Goal: Task Accomplishment & Management: Complete application form

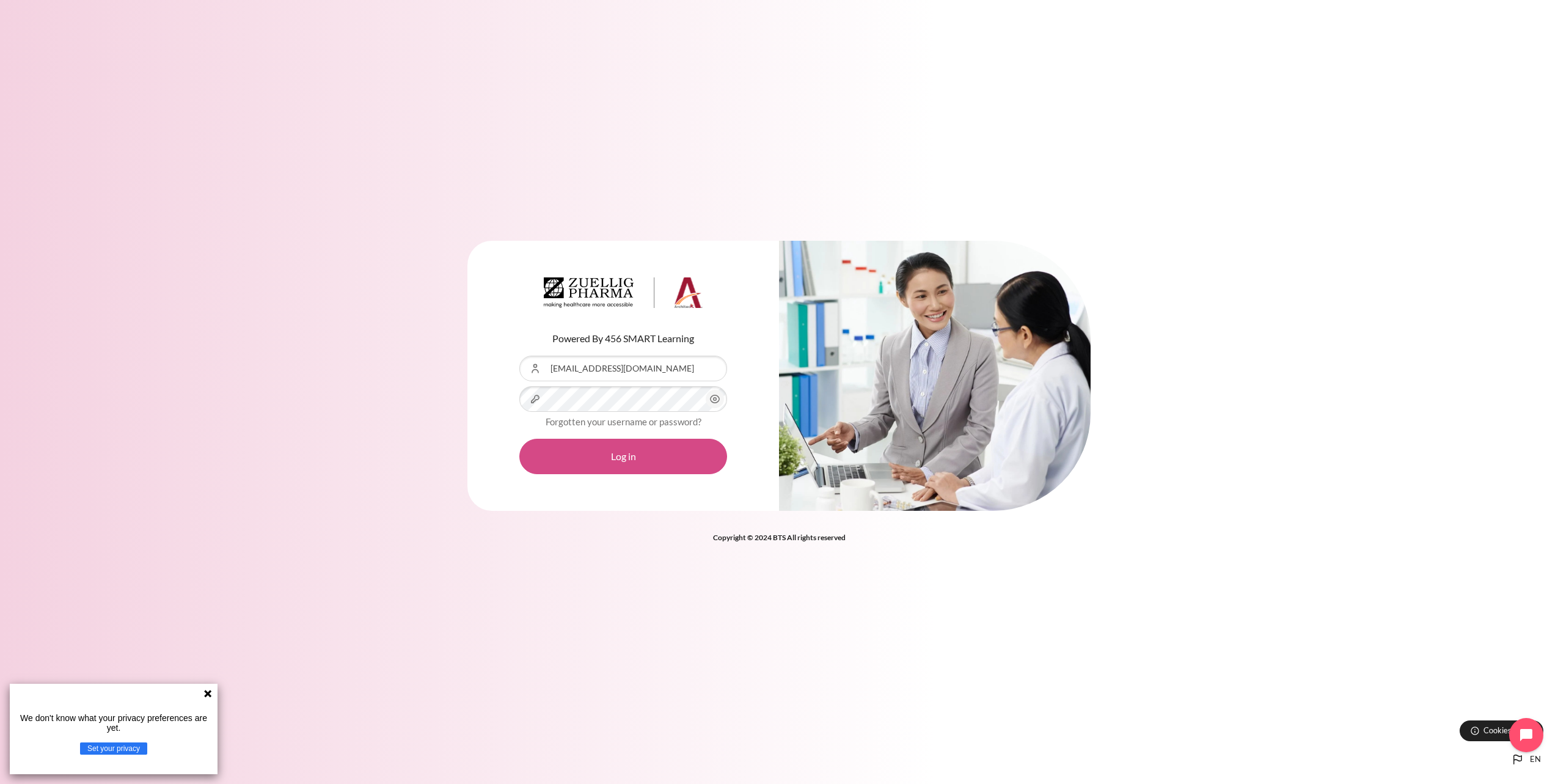
click at [623, 466] on button "Log in" at bounding box center [623, 456] width 208 height 36
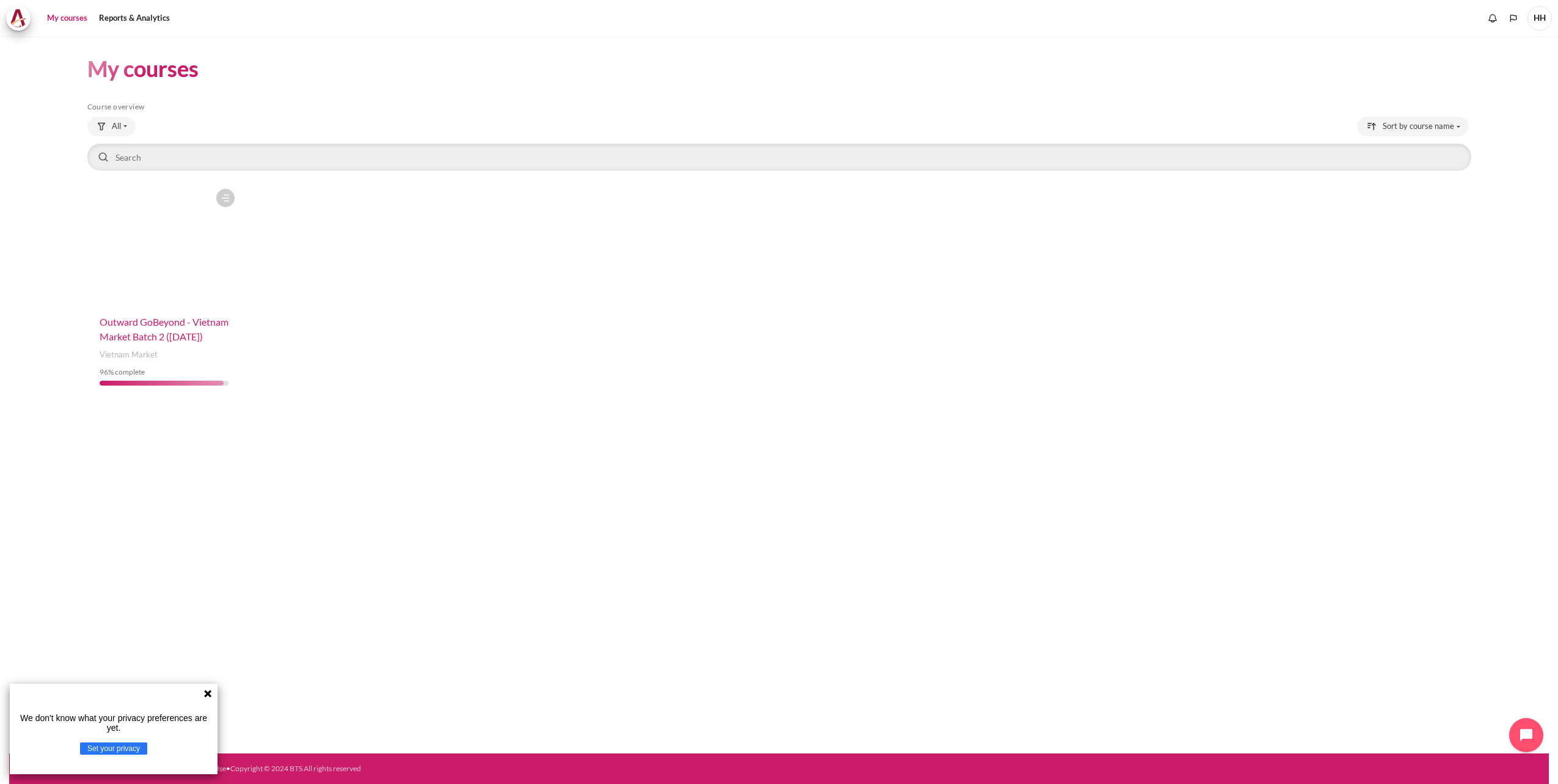
click at [165, 331] on span "Outward GoBeyond - Vietnam Market Batch 2 ([DATE])" at bounding box center [164, 328] width 129 height 26
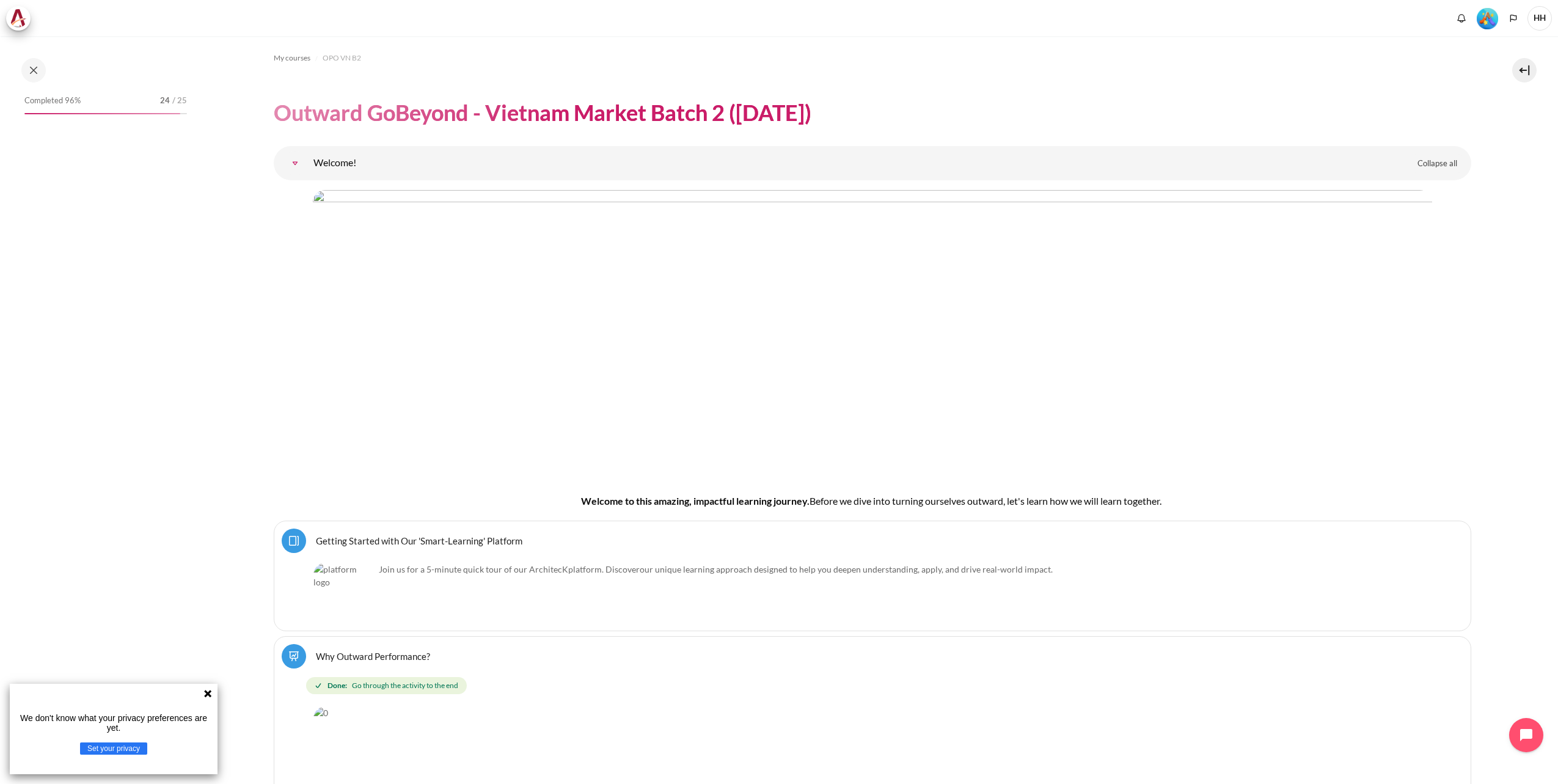
click at [210, 691] on icon at bounding box center [208, 693] width 7 height 7
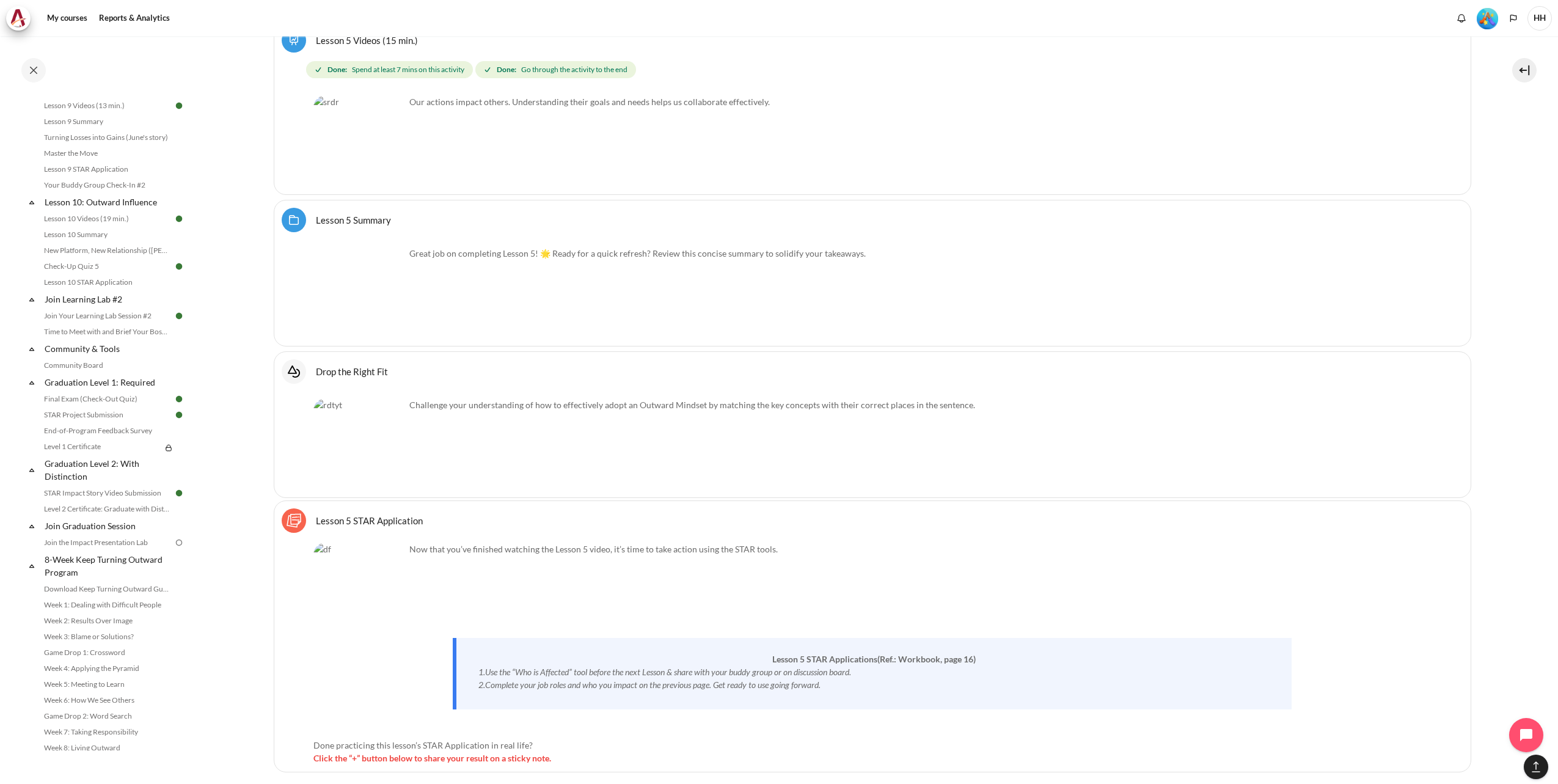
scroll to position [1092, 0]
click at [90, 484] on link "STAR Impact Story Video Submission" at bounding box center [107, 486] width 133 height 15
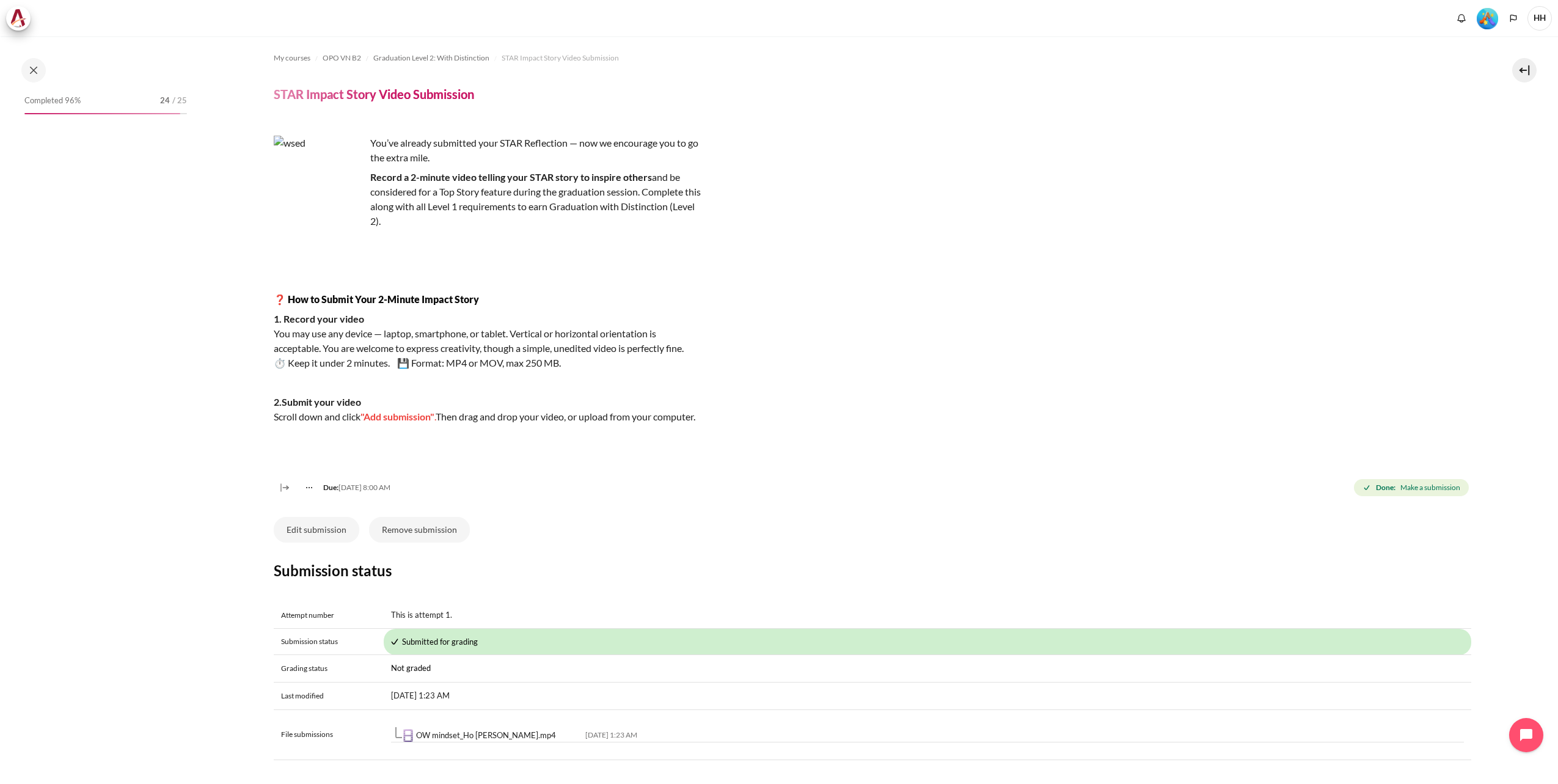
scroll to position [1092, 0]
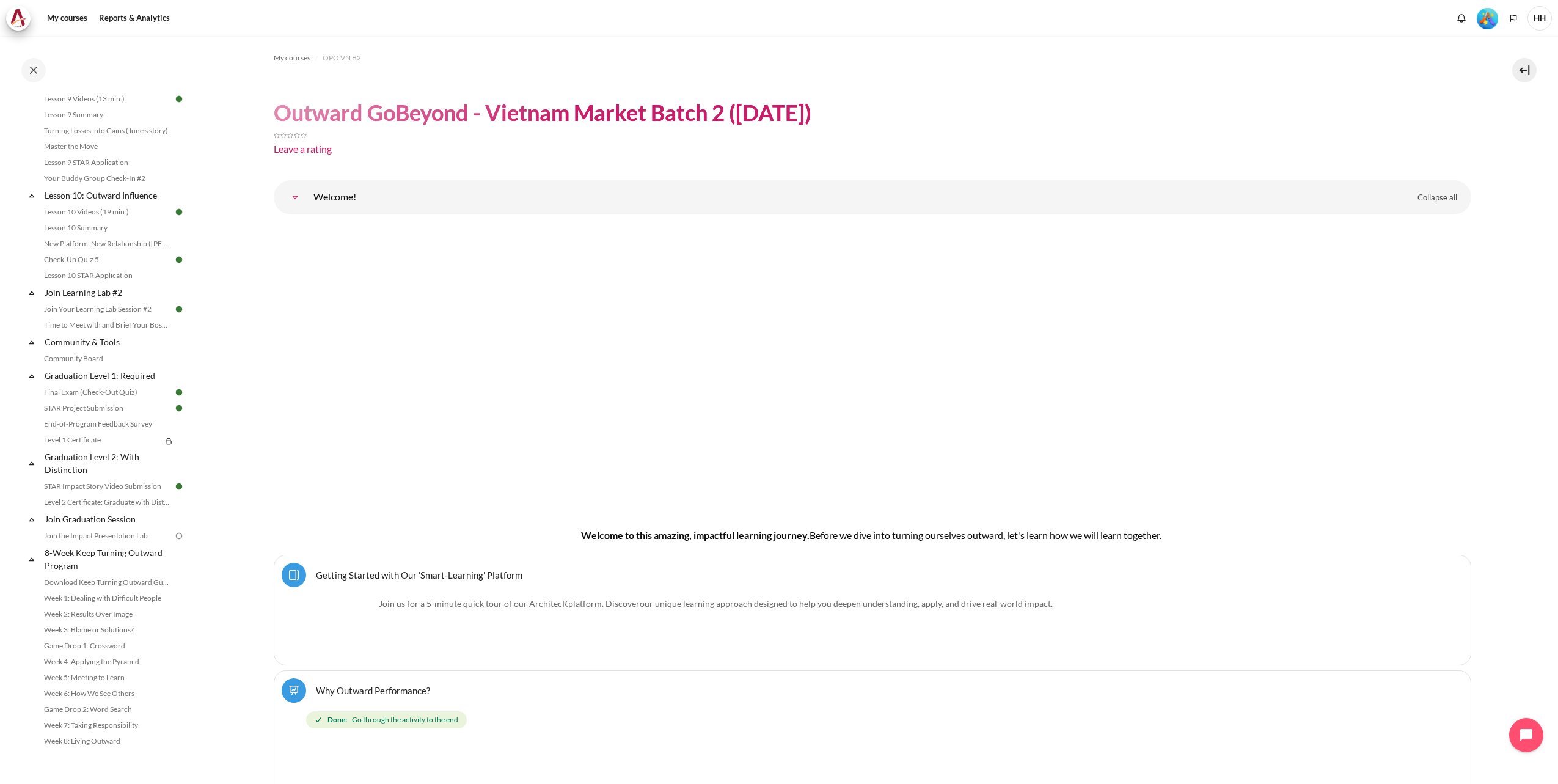
scroll to position [1092, 0]
click at [85, 439] on link "Level 1 Certificate" at bounding box center [101, 439] width 121 height 15
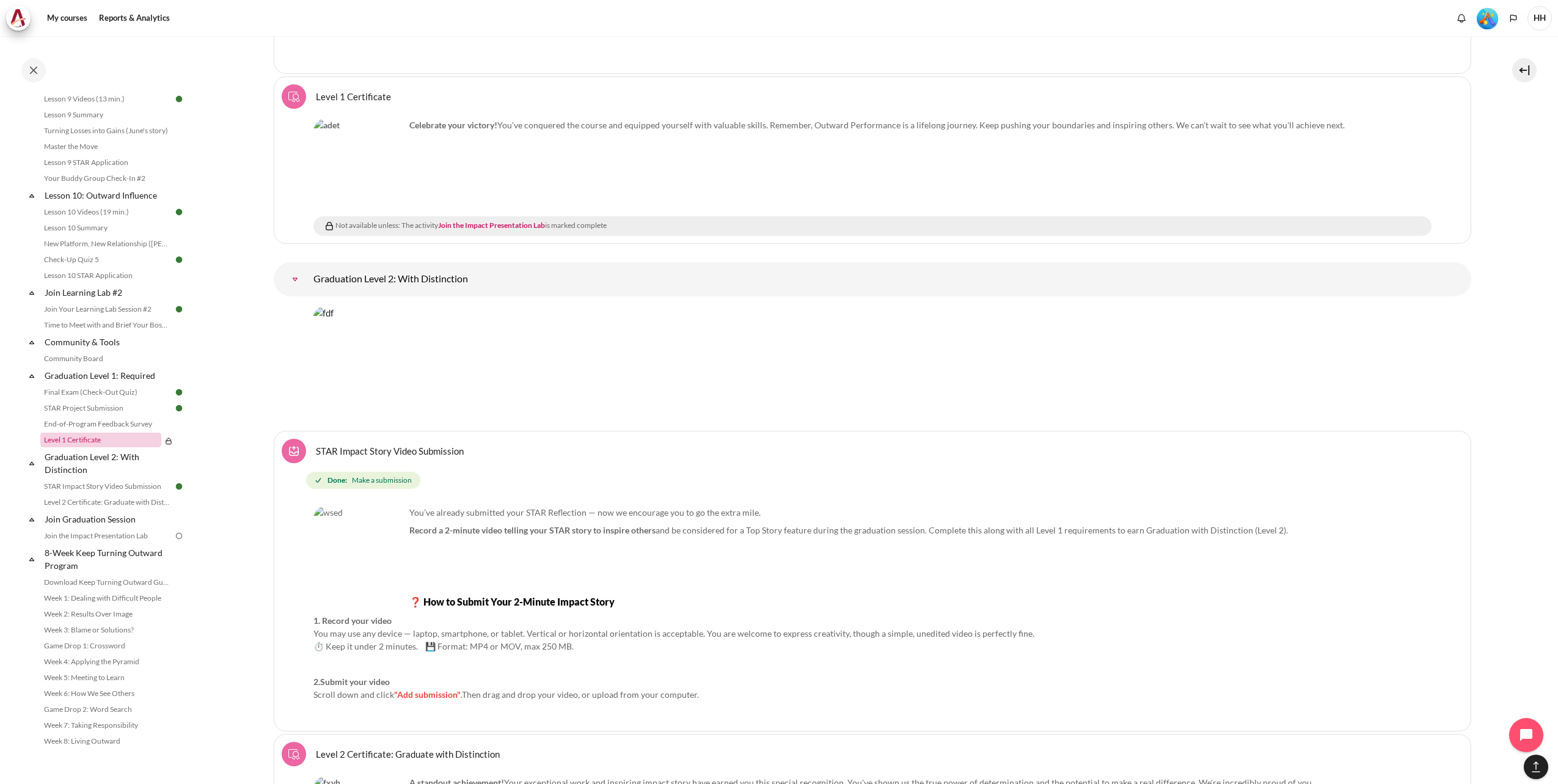
click at [135, 440] on link "Level 1 Certificate" at bounding box center [101, 439] width 121 height 15
click at [484, 221] on link "Join the Impact Presentation Lab" at bounding box center [492, 225] width 107 height 9
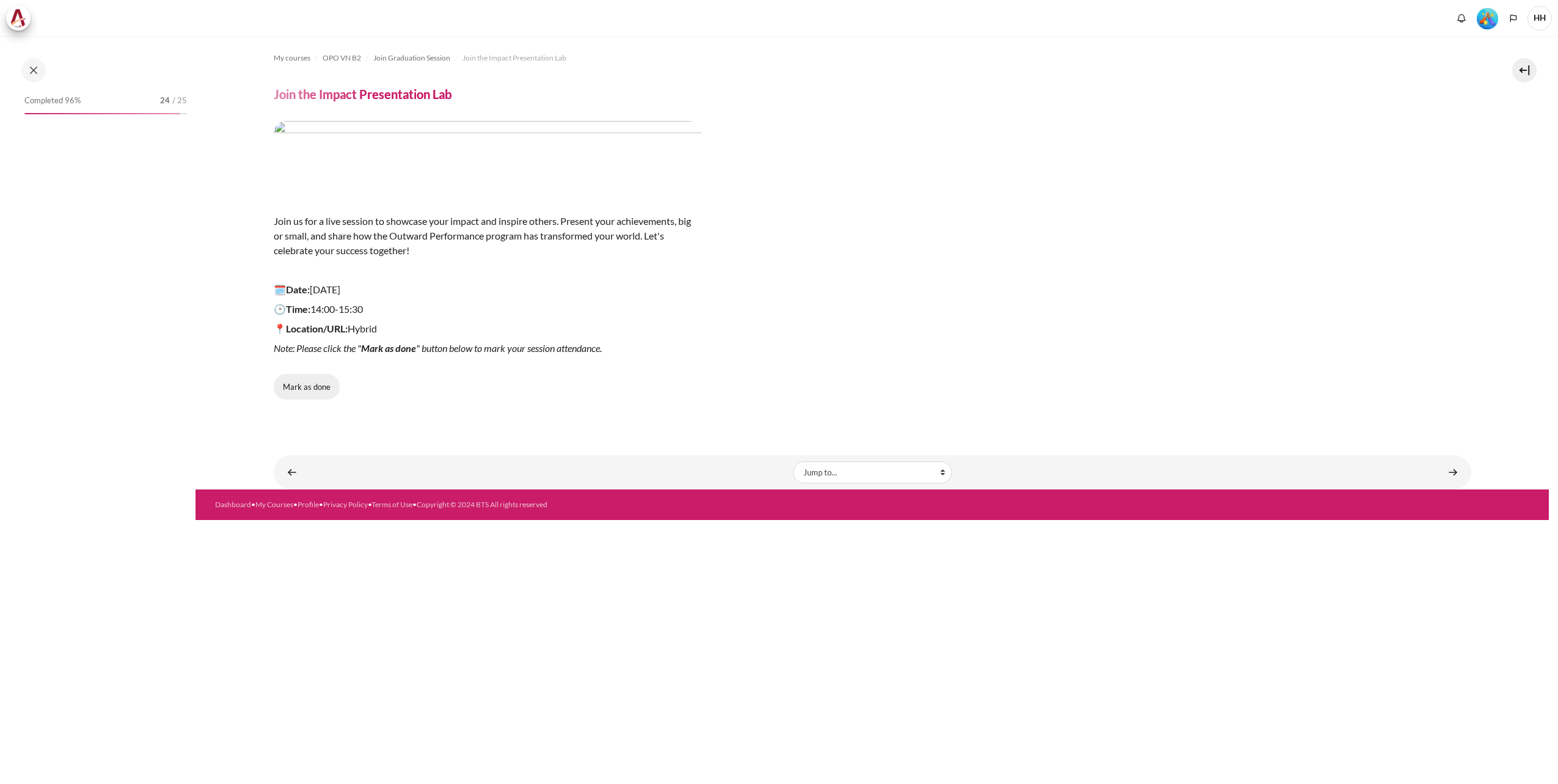
click at [311, 385] on button "Mark as done" at bounding box center [306, 387] width 66 height 26
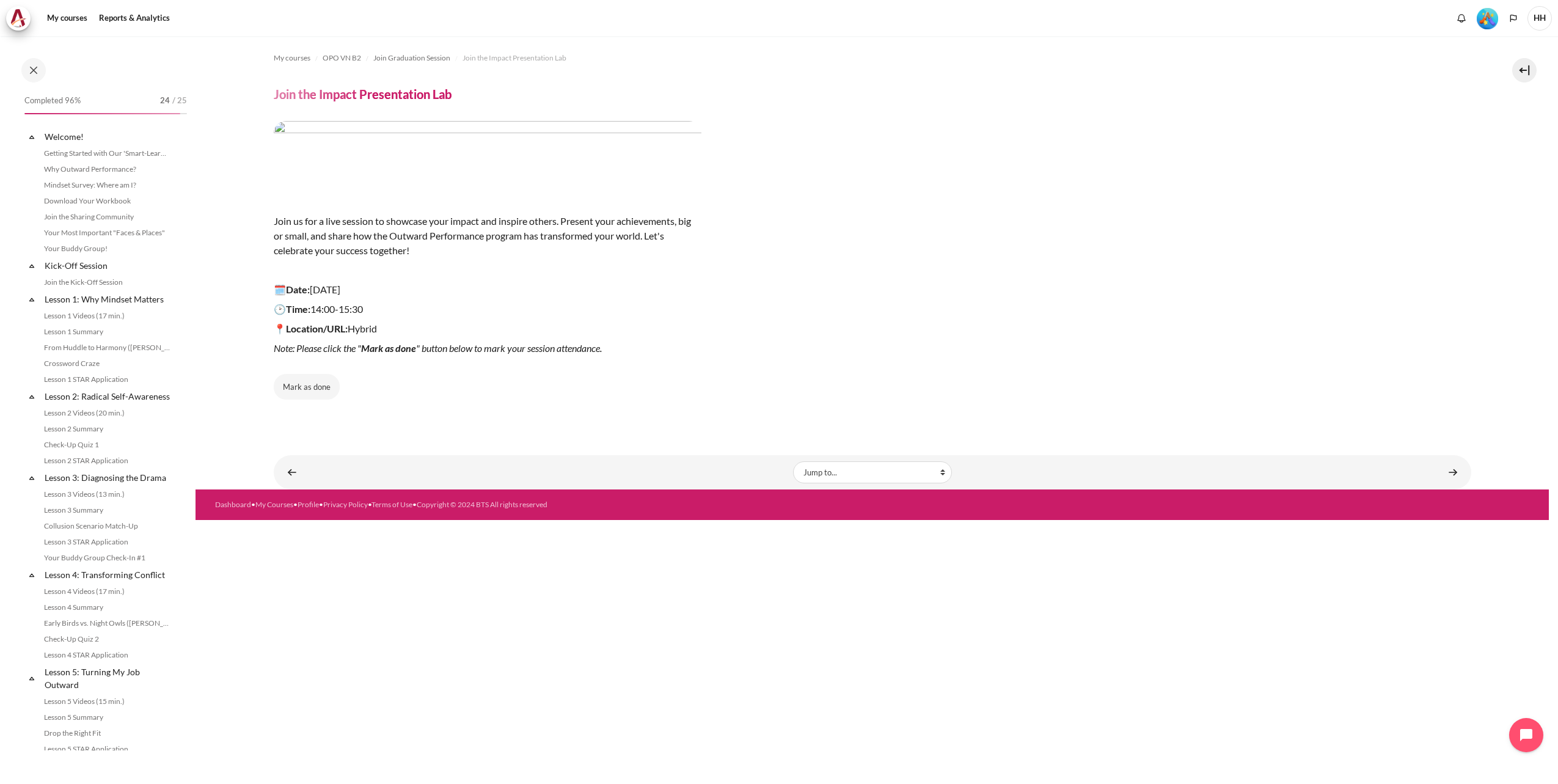
scroll to position [1092, 0]
click at [321, 387] on button "Mark as done" at bounding box center [306, 387] width 66 height 26
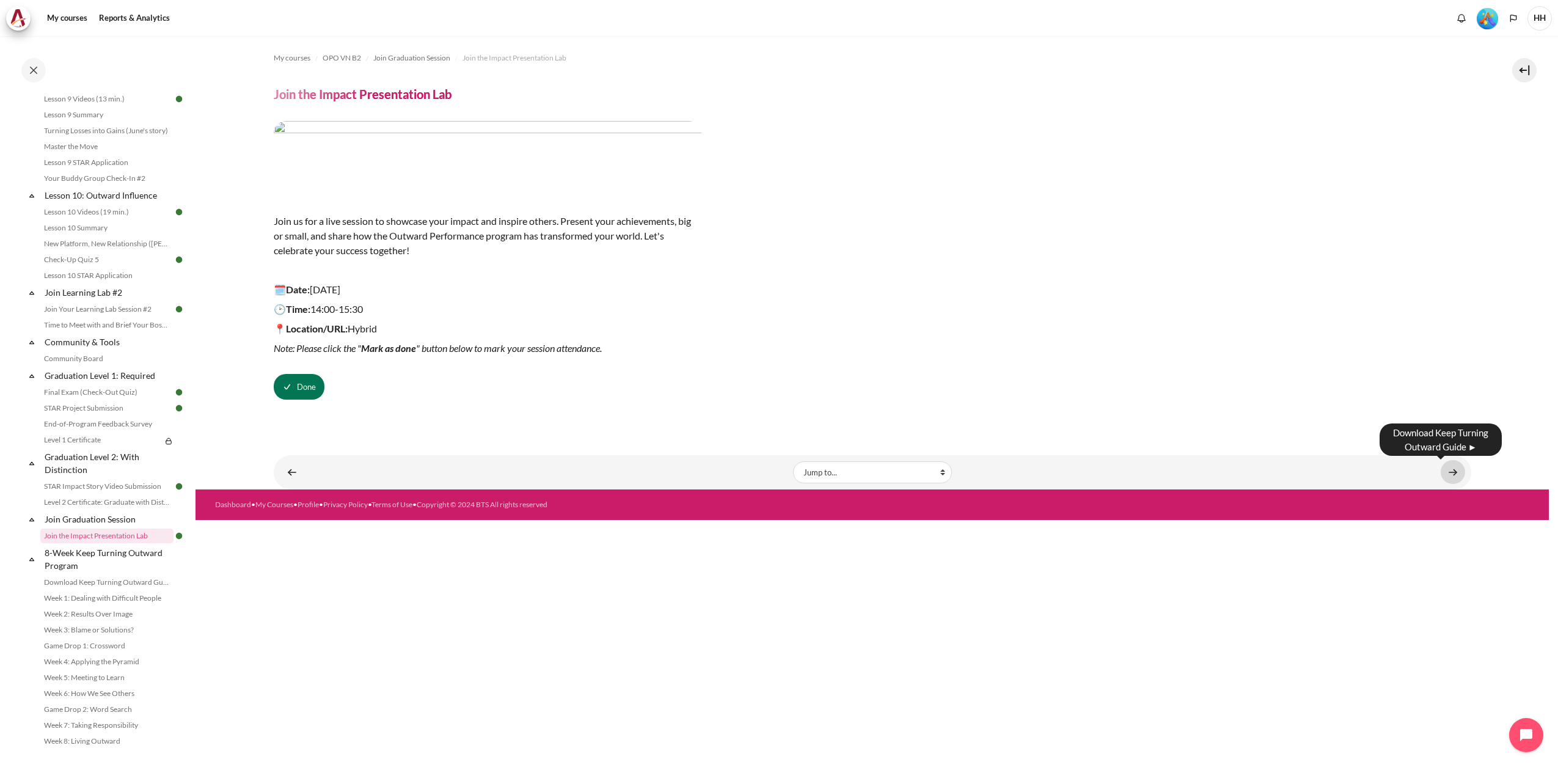
click at [1455, 471] on link "Content" at bounding box center [1453, 471] width 24 height 23
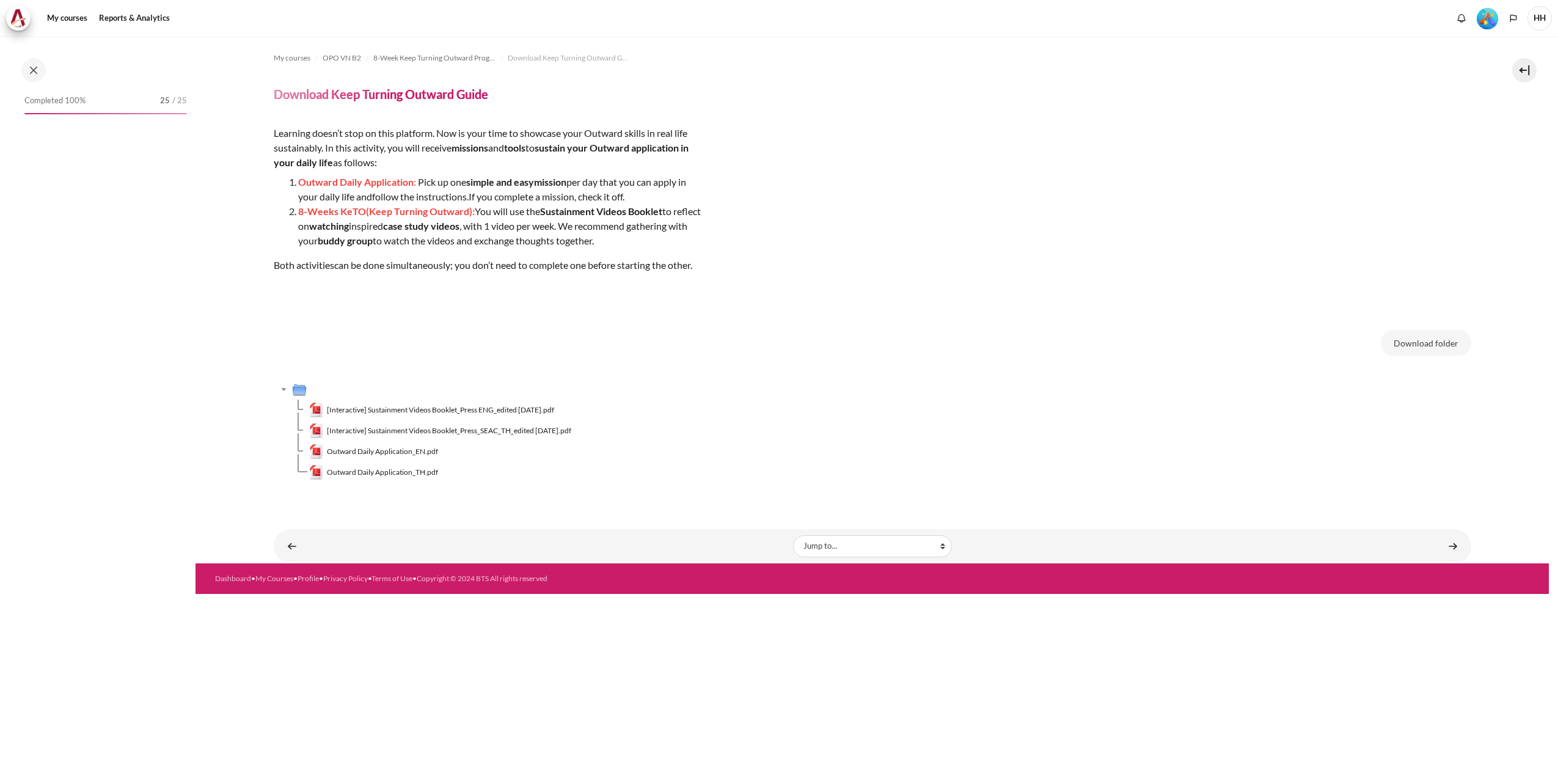
scroll to position [1092, 0]
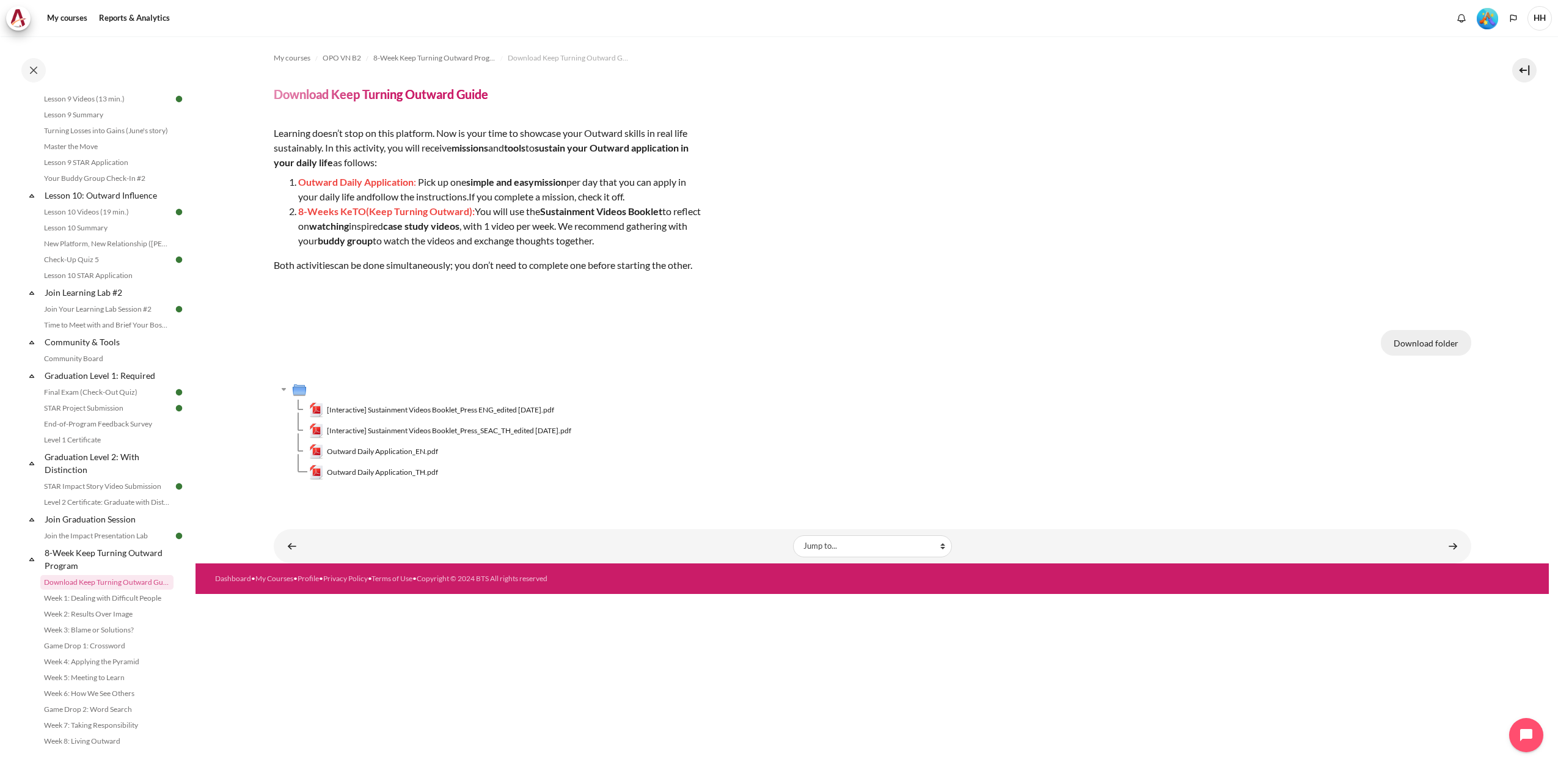
click at [1440, 342] on button "Download folder" at bounding box center [1426, 343] width 90 height 26
click at [1416, 340] on button "Download folder" at bounding box center [1426, 343] width 90 height 26
click at [1441, 346] on button "Download folder" at bounding box center [1426, 343] width 90 height 26
click at [1426, 345] on button "Download folder" at bounding box center [1426, 343] width 90 height 26
click at [123, 503] on link "Level 2 Certificate: Graduate with Distinction" at bounding box center [107, 502] width 133 height 15
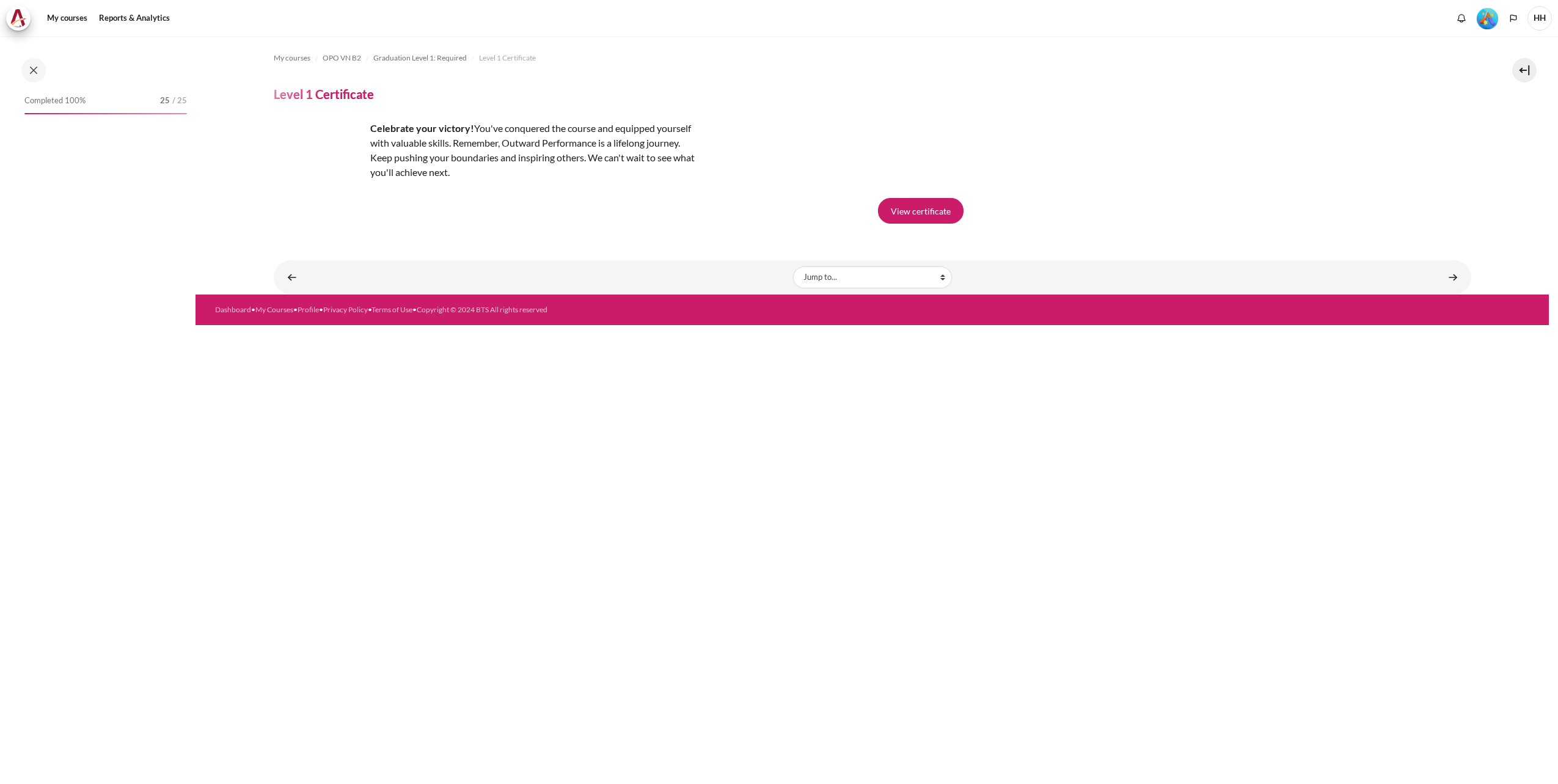
scroll to position [1092, 0]
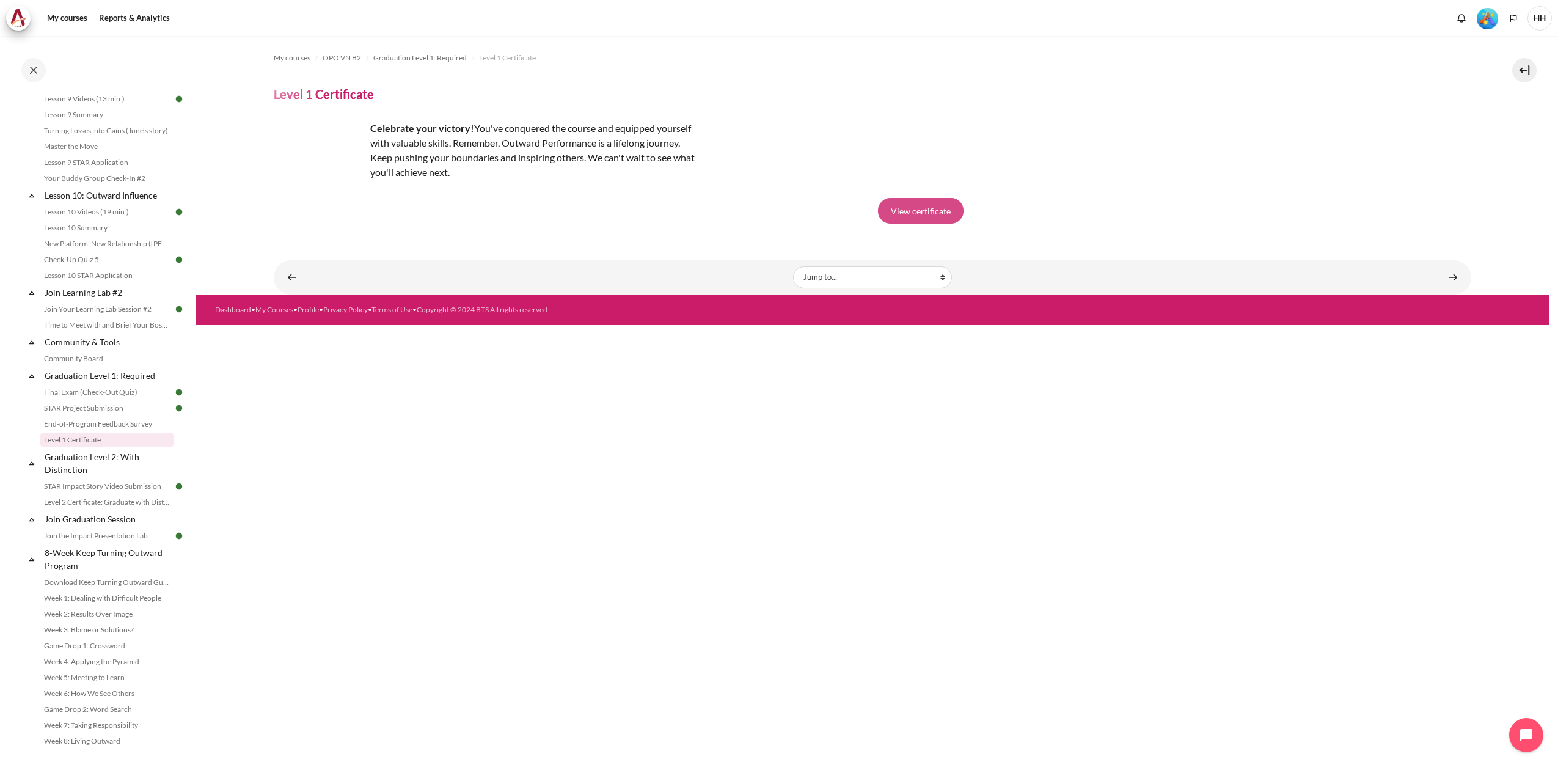
click at [907, 209] on link "View certificate" at bounding box center [921, 211] width 85 height 26
click at [83, 497] on link "Level 2 Certificate: Graduate with Distinction" at bounding box center [107, 502] width 133 height 15
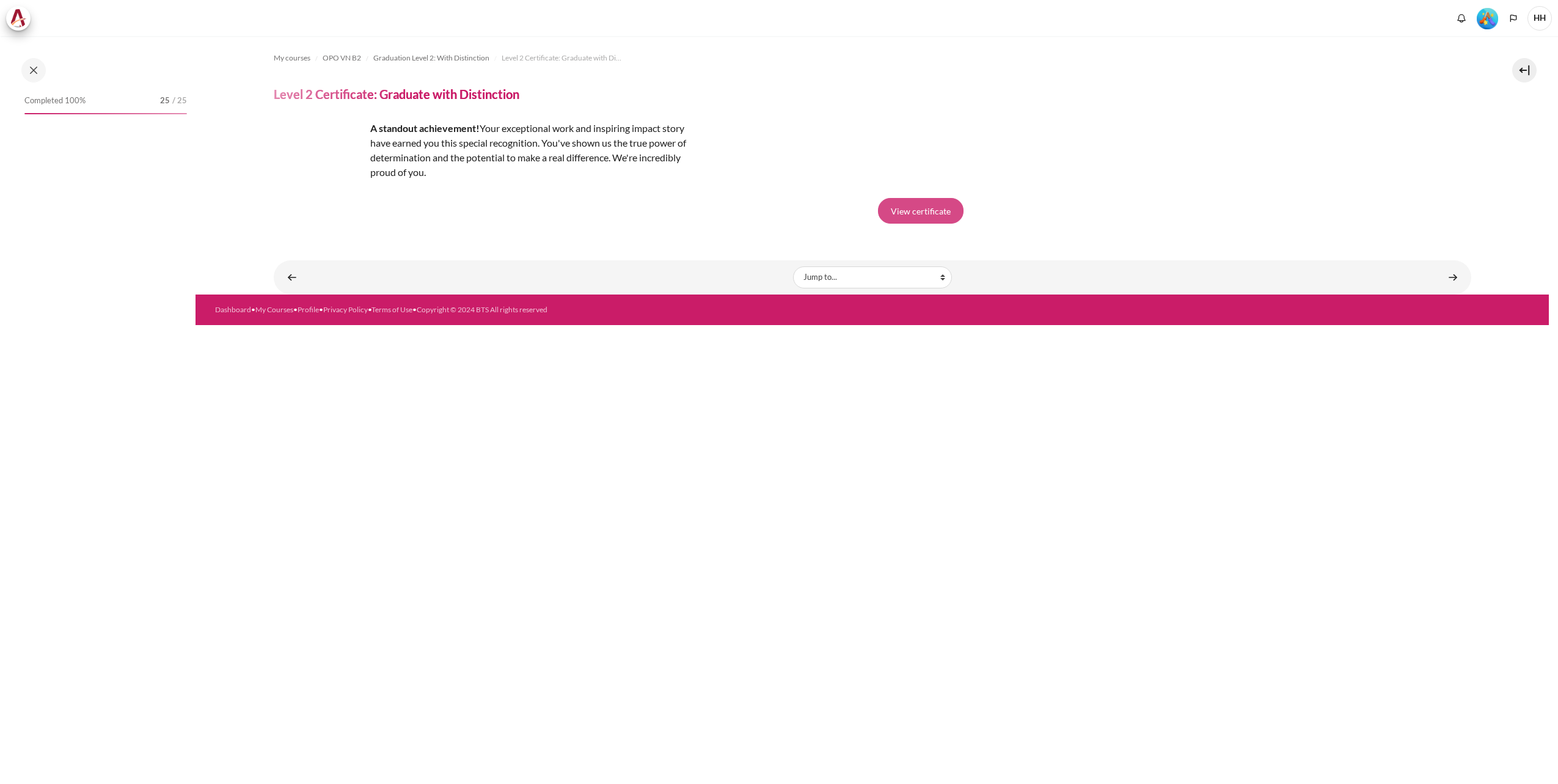
click at [935, 217] on link "View certificate" at bounding box center [921, 211] width 85 height 26
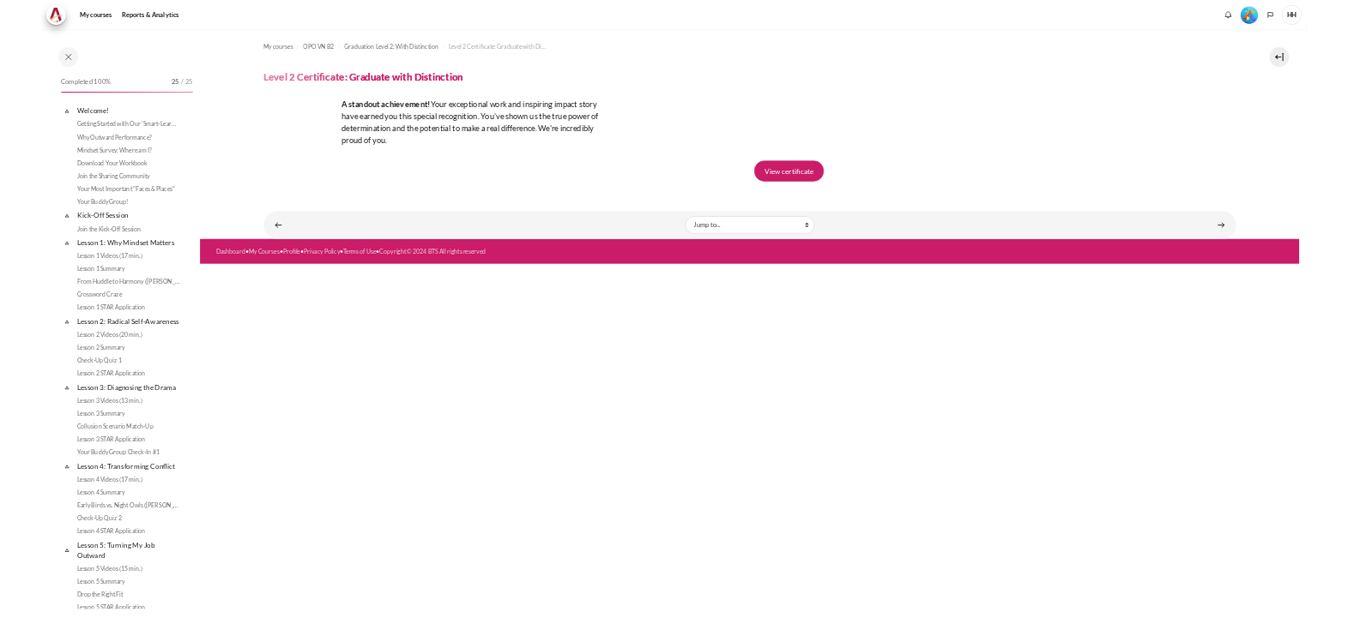
scroll to position [1533, 0]
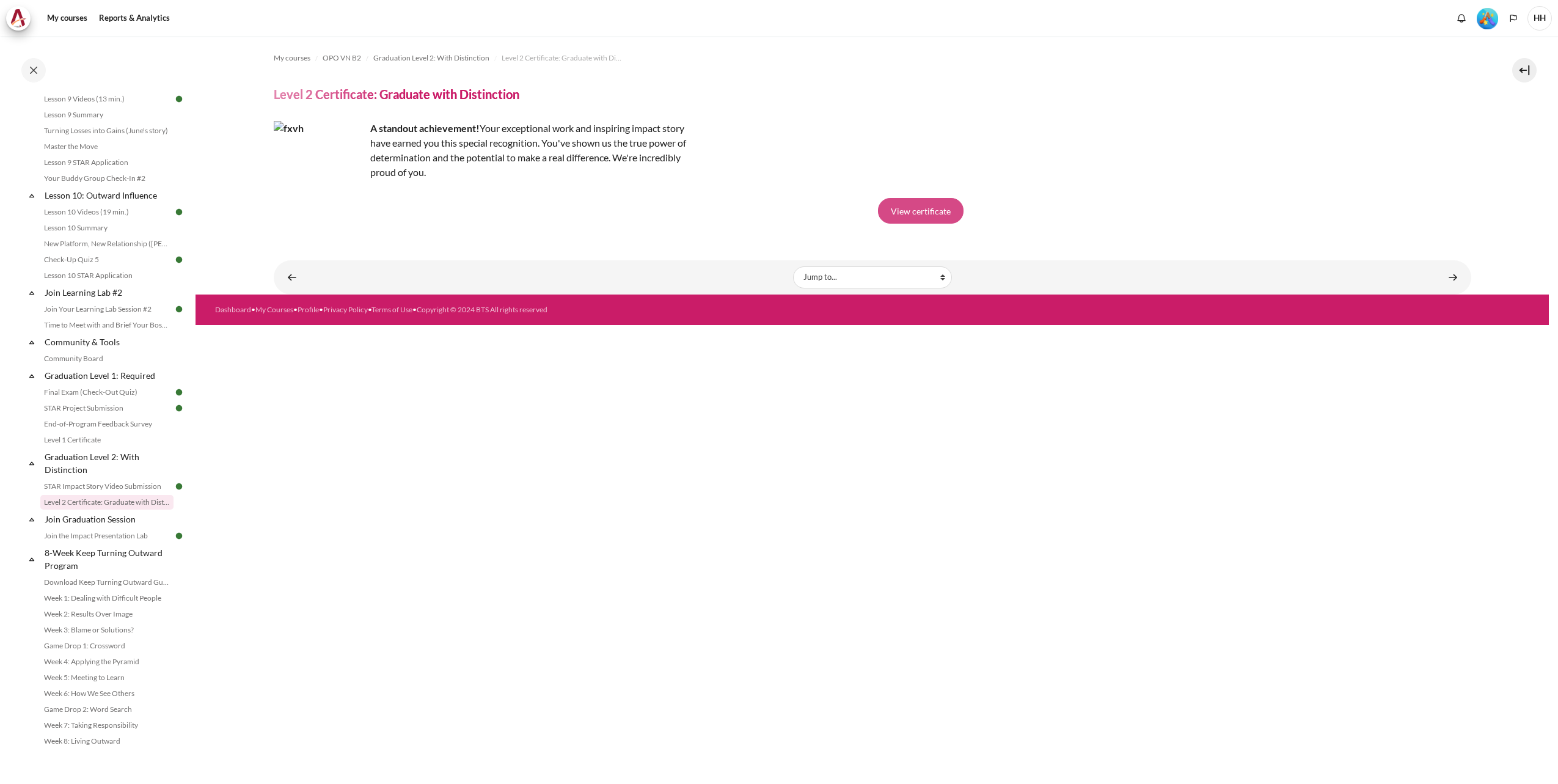
click at [898, 213] on link "View certificate" at bounding box center [921, 211] width 85 height 26
click at [110, 484] on link "STAR Impact Story Video Submission" at bounding box center [107, 486] width 133 height 15
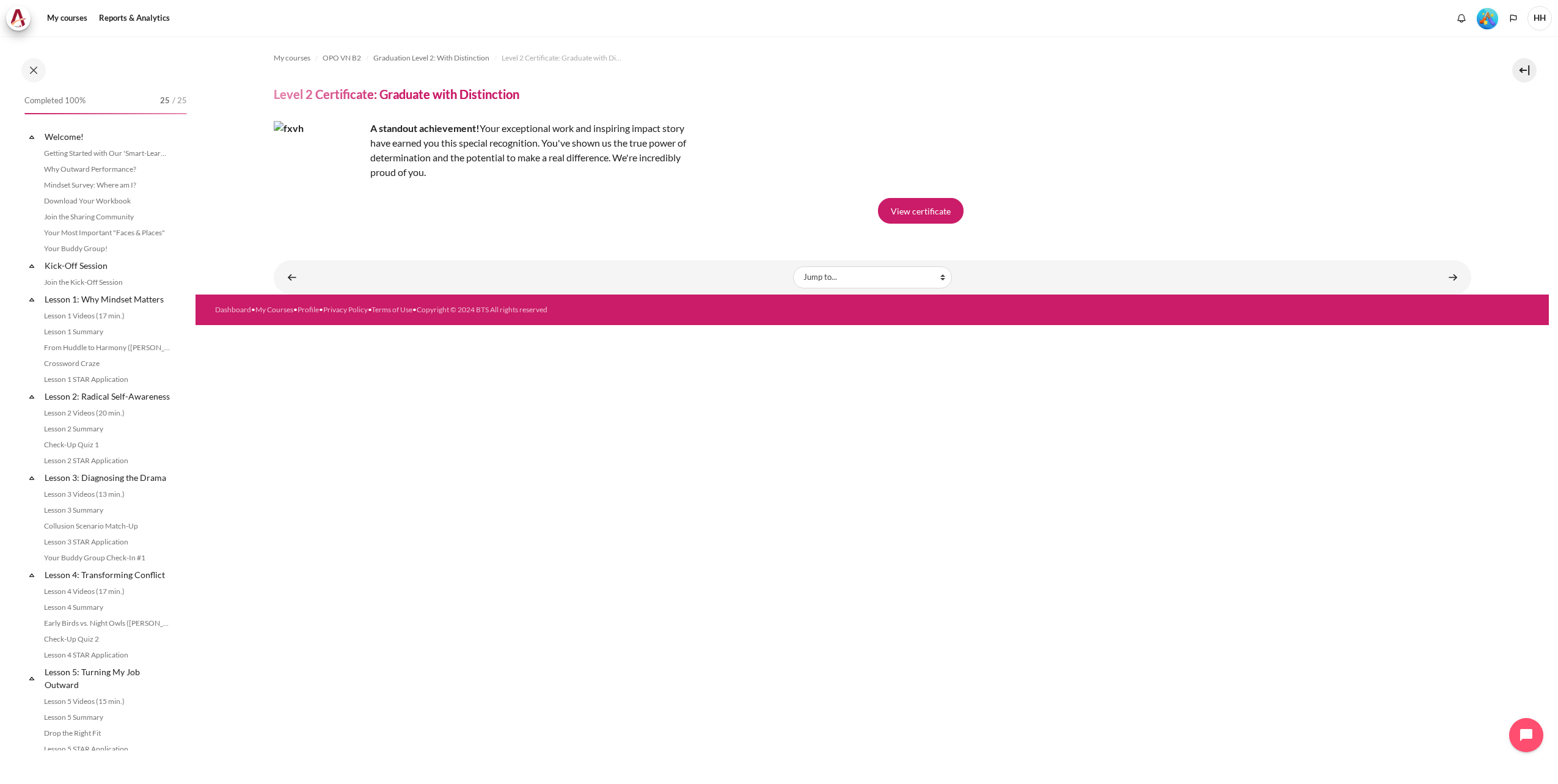
scroll to position [1092, 0]
click at [87, 487] on link "STAR Impact Story Video Submission" at bounding box center [107, 486] width 133 height 15
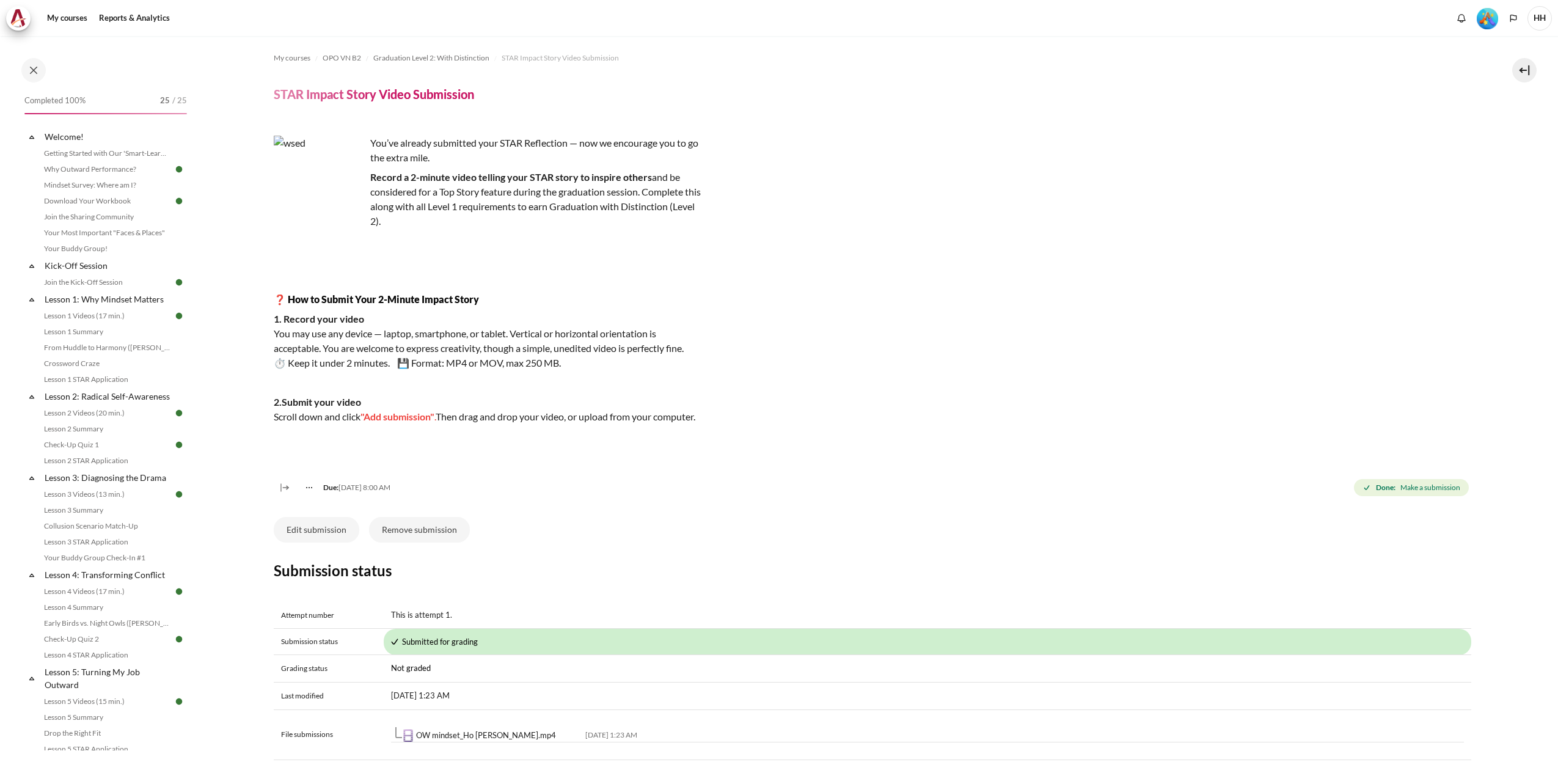
scroll to position [1092, 0]
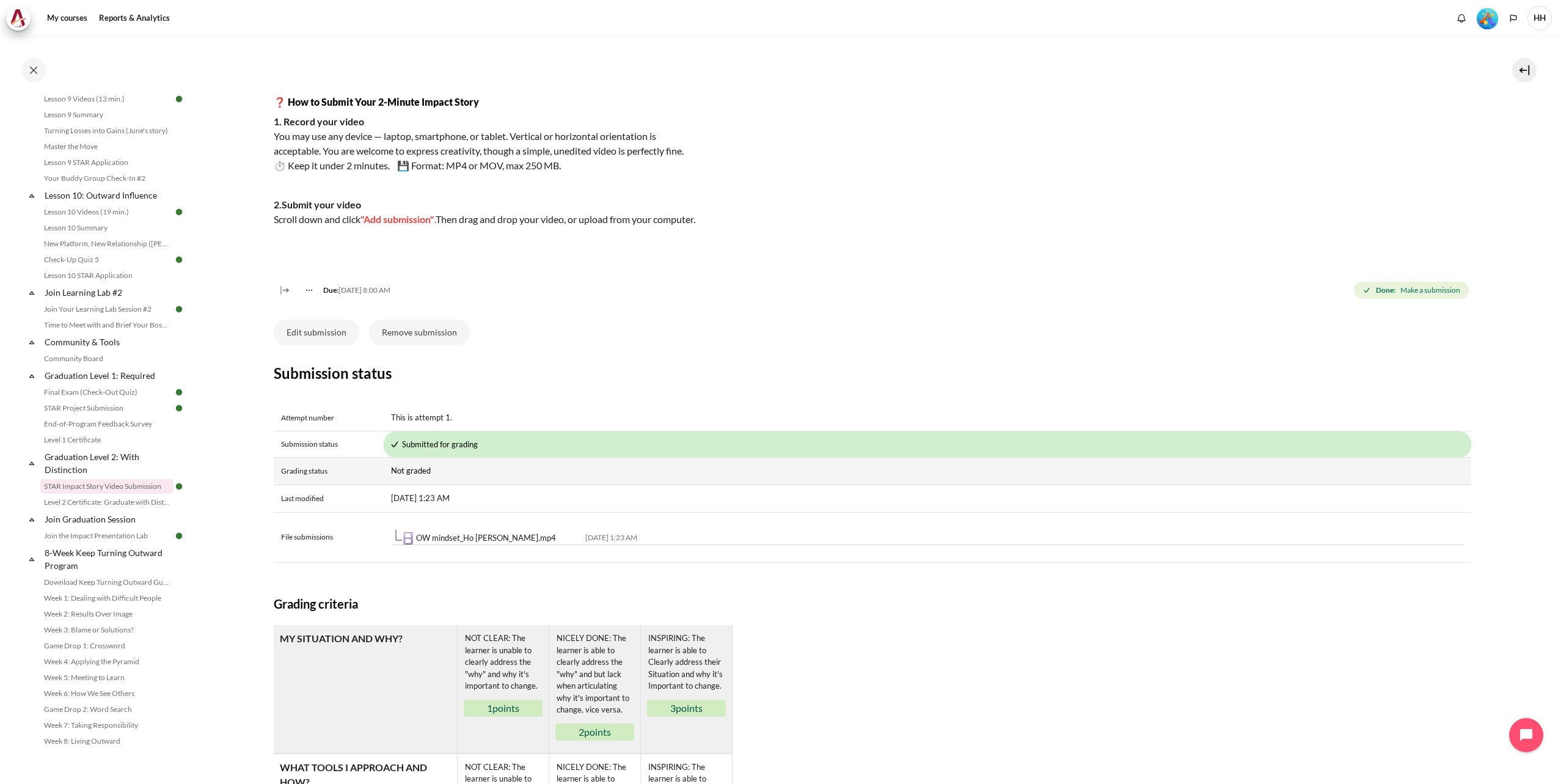
scroll to position [53, 0]
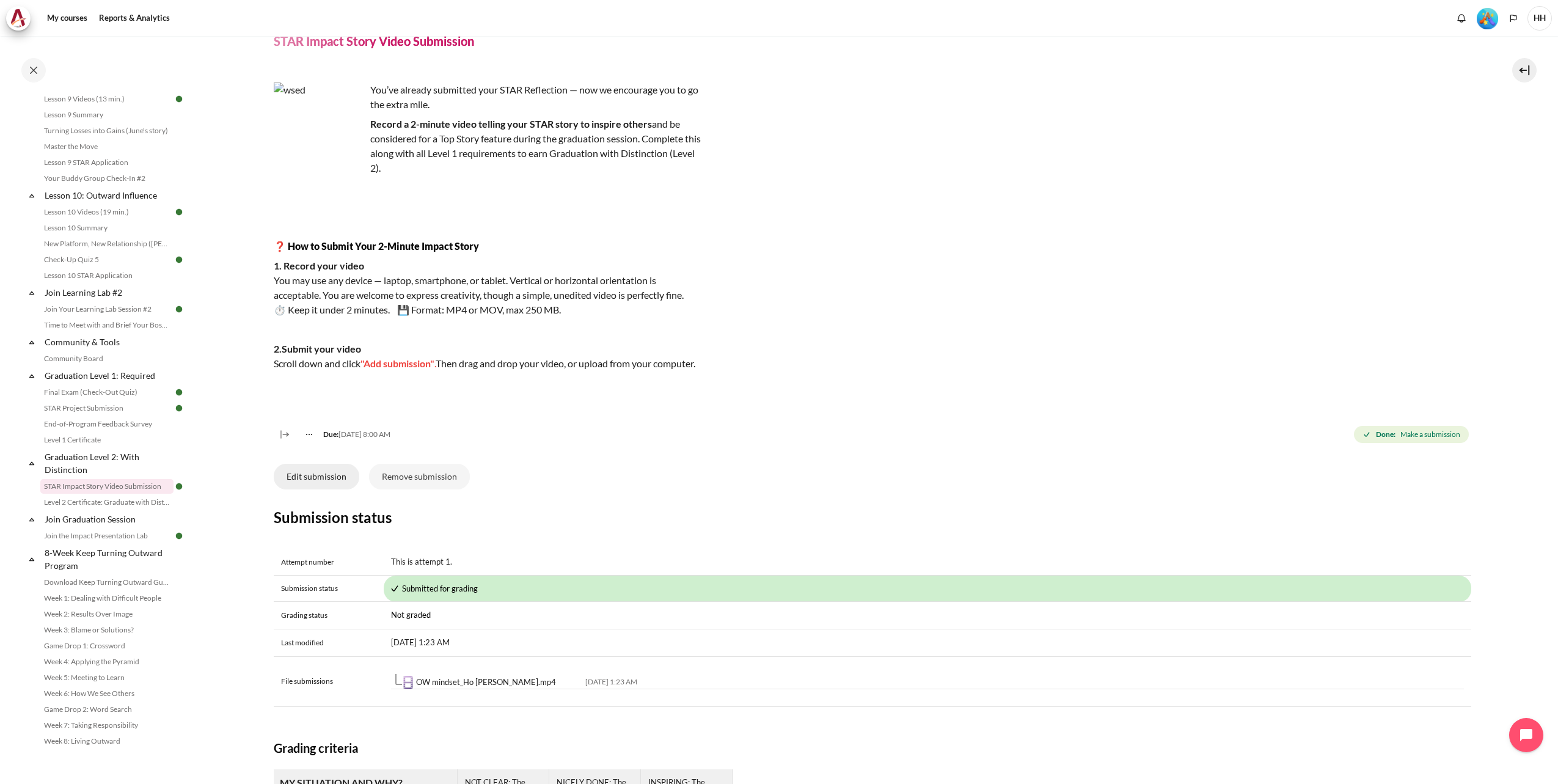
click at [327, 488] on button "Edit submission" at bounding box center [316, 476] width 85 height 26
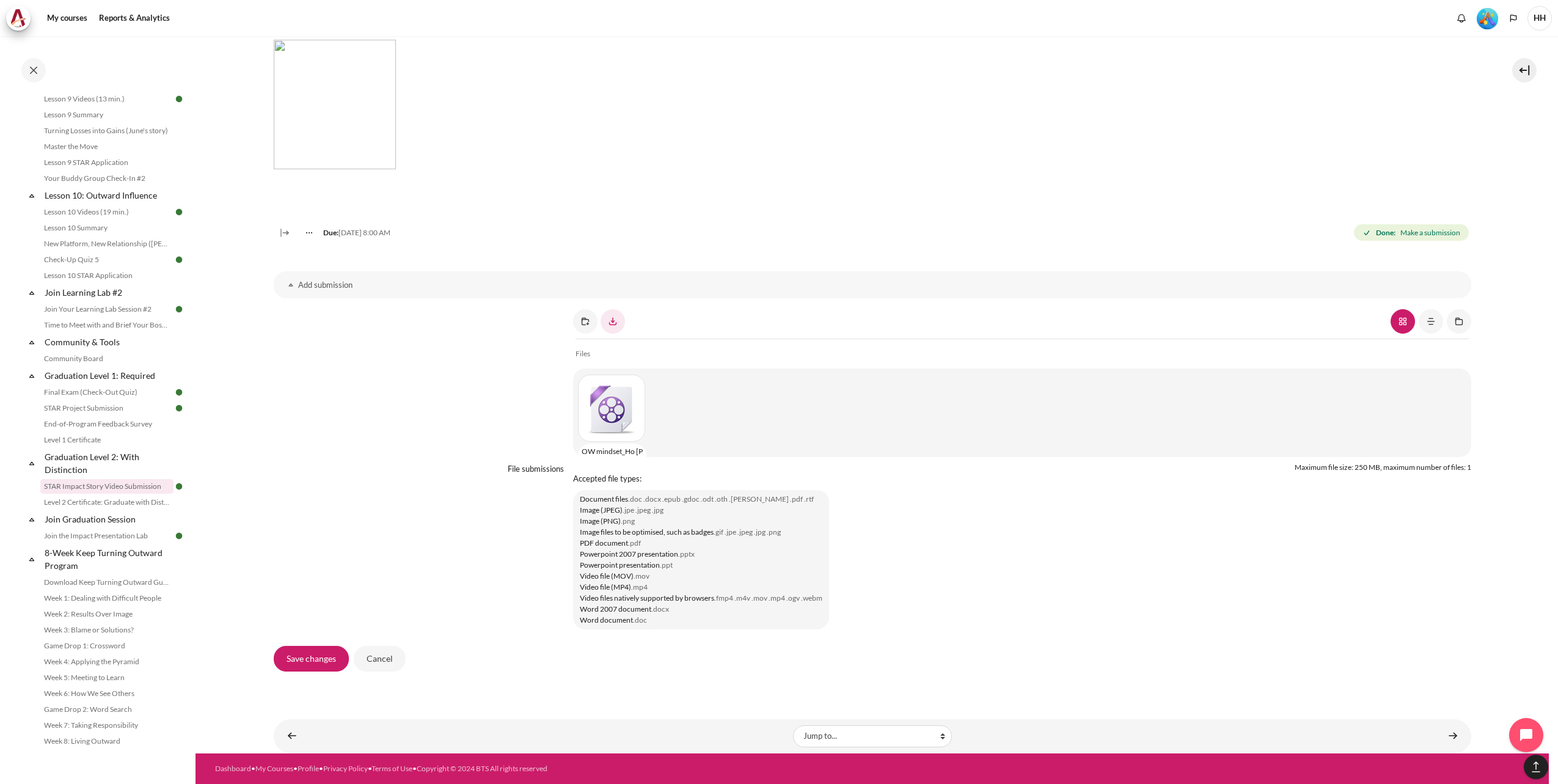
type input "OW mindset_Ho Thi Thanh Huyen.mp4"
type input "[PERSON_NAME] [PERSON_NAME]"
select select "/"
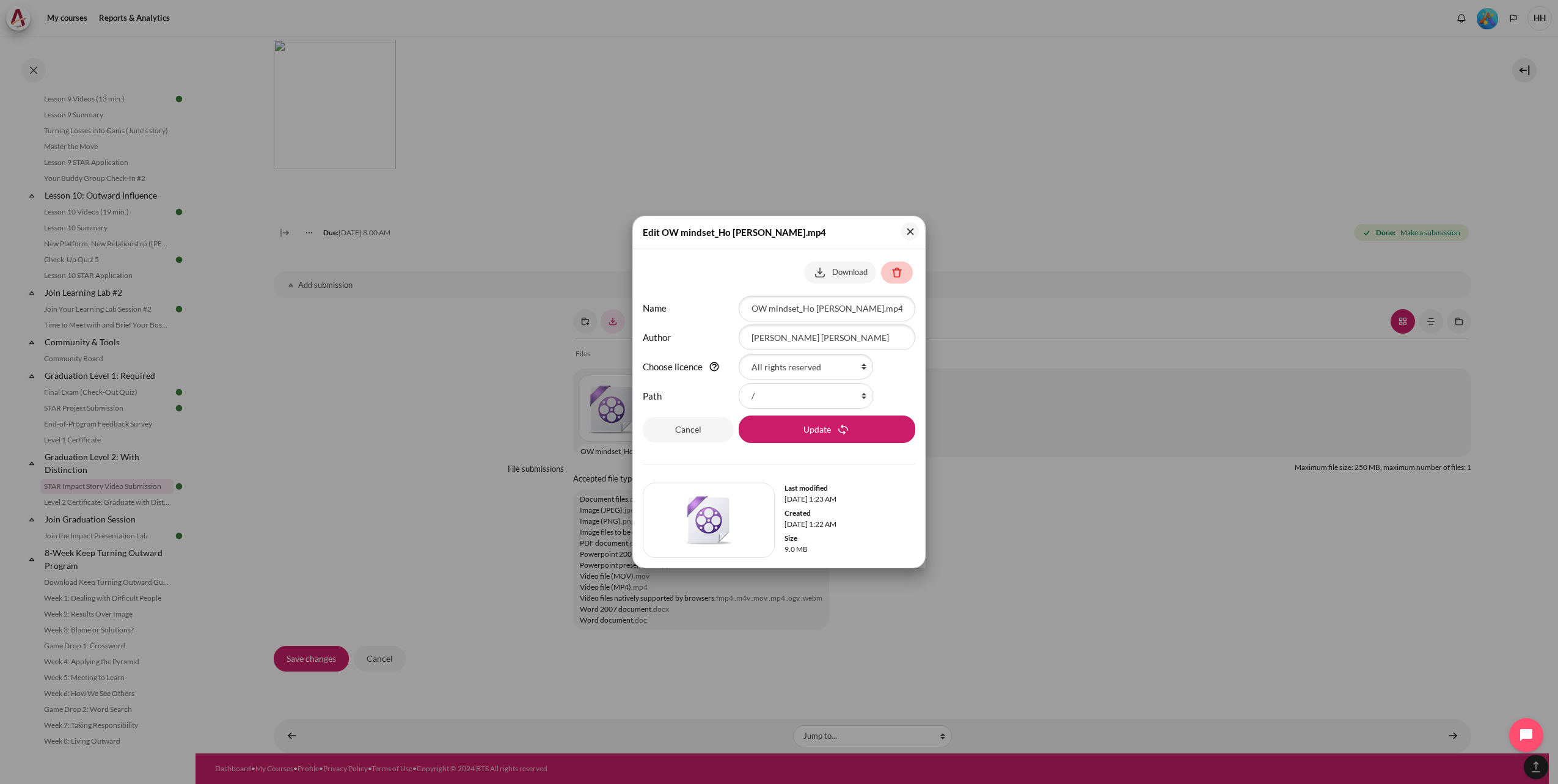
click at [898, 273] on button at bounding box center [897, 272] width 32 height 22
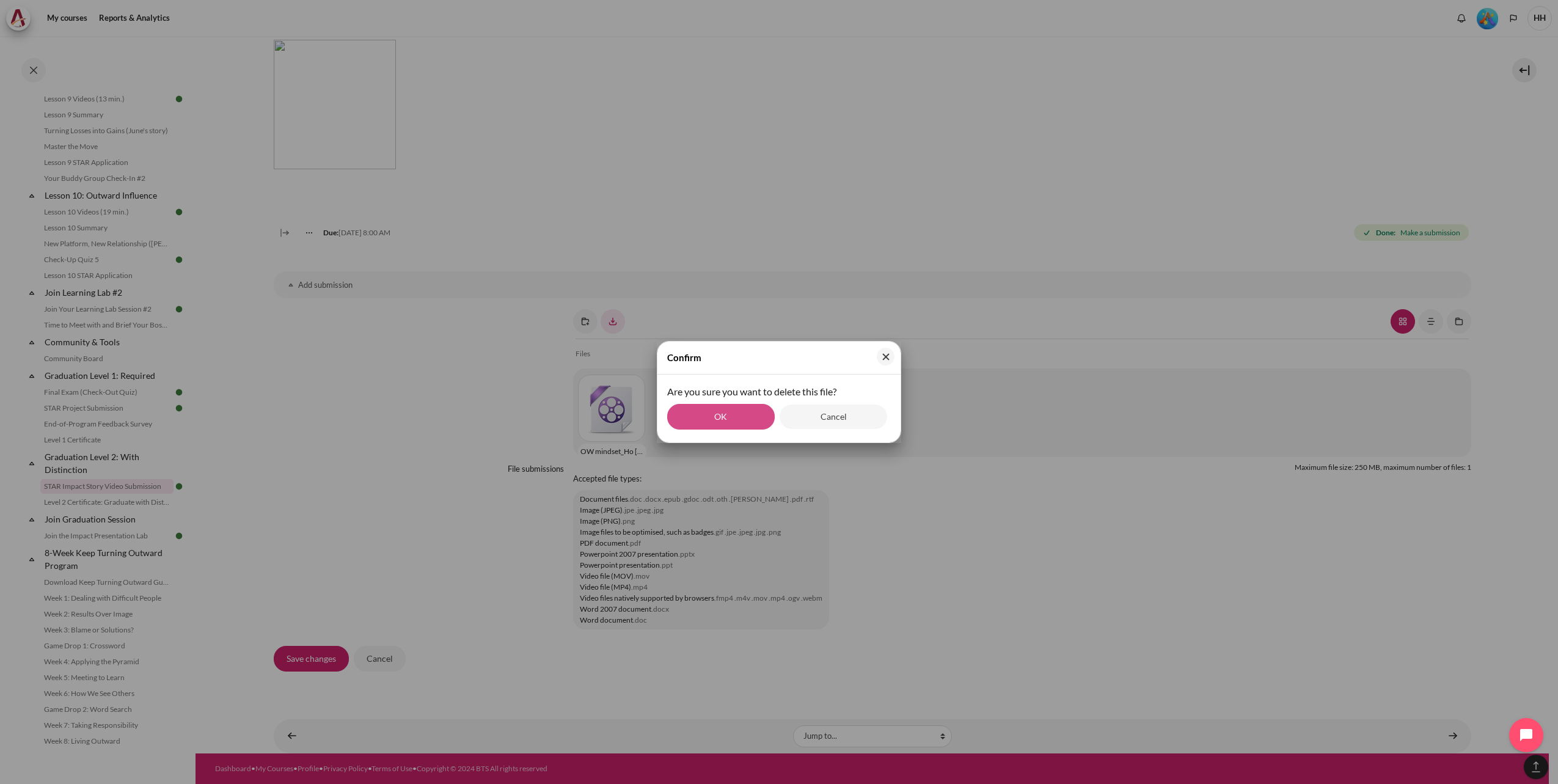
click at [734, 416] on button "OK" at bounding box center [721, 417] width 108 height 26
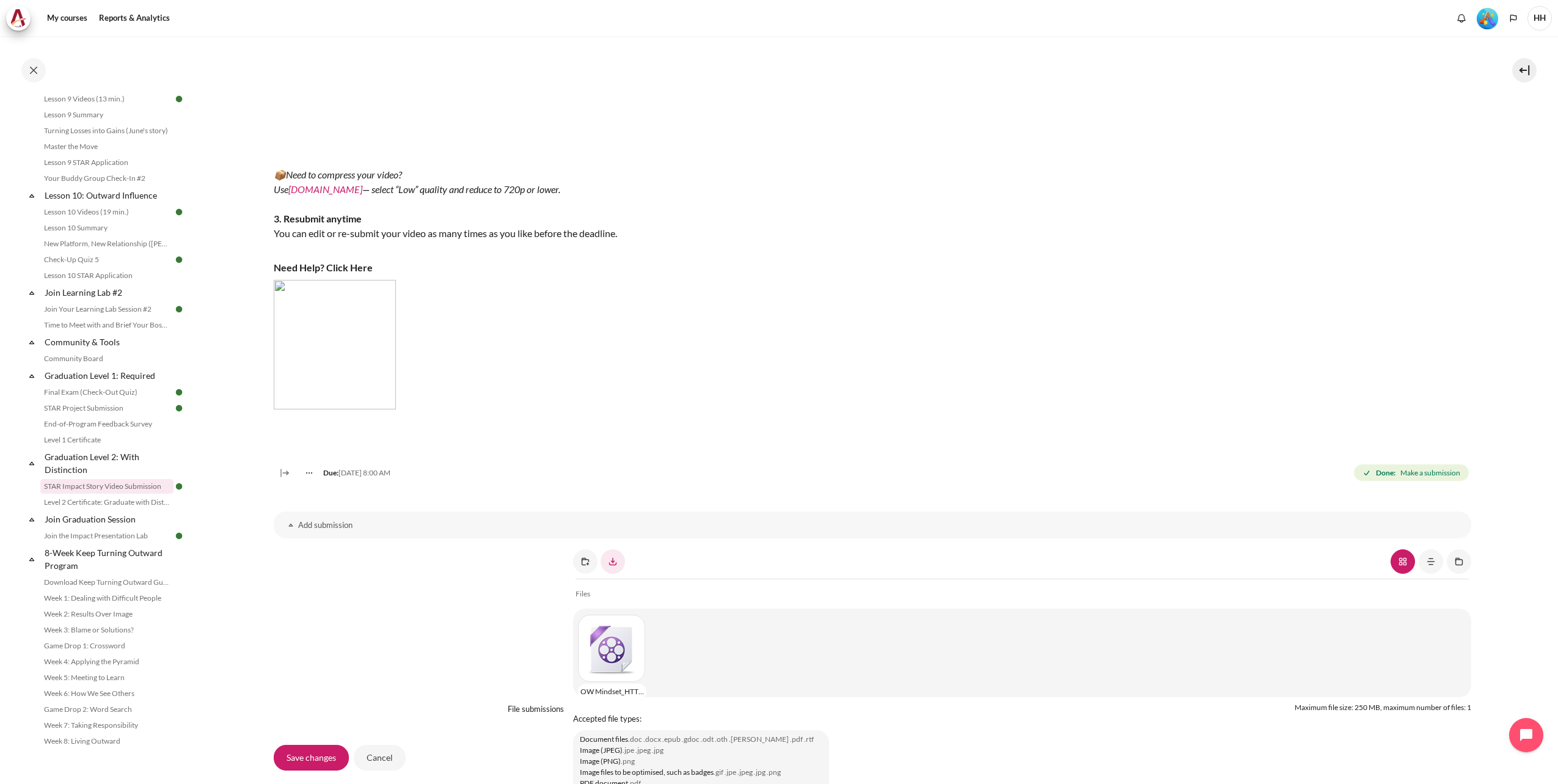
scroll to position [773, 0]
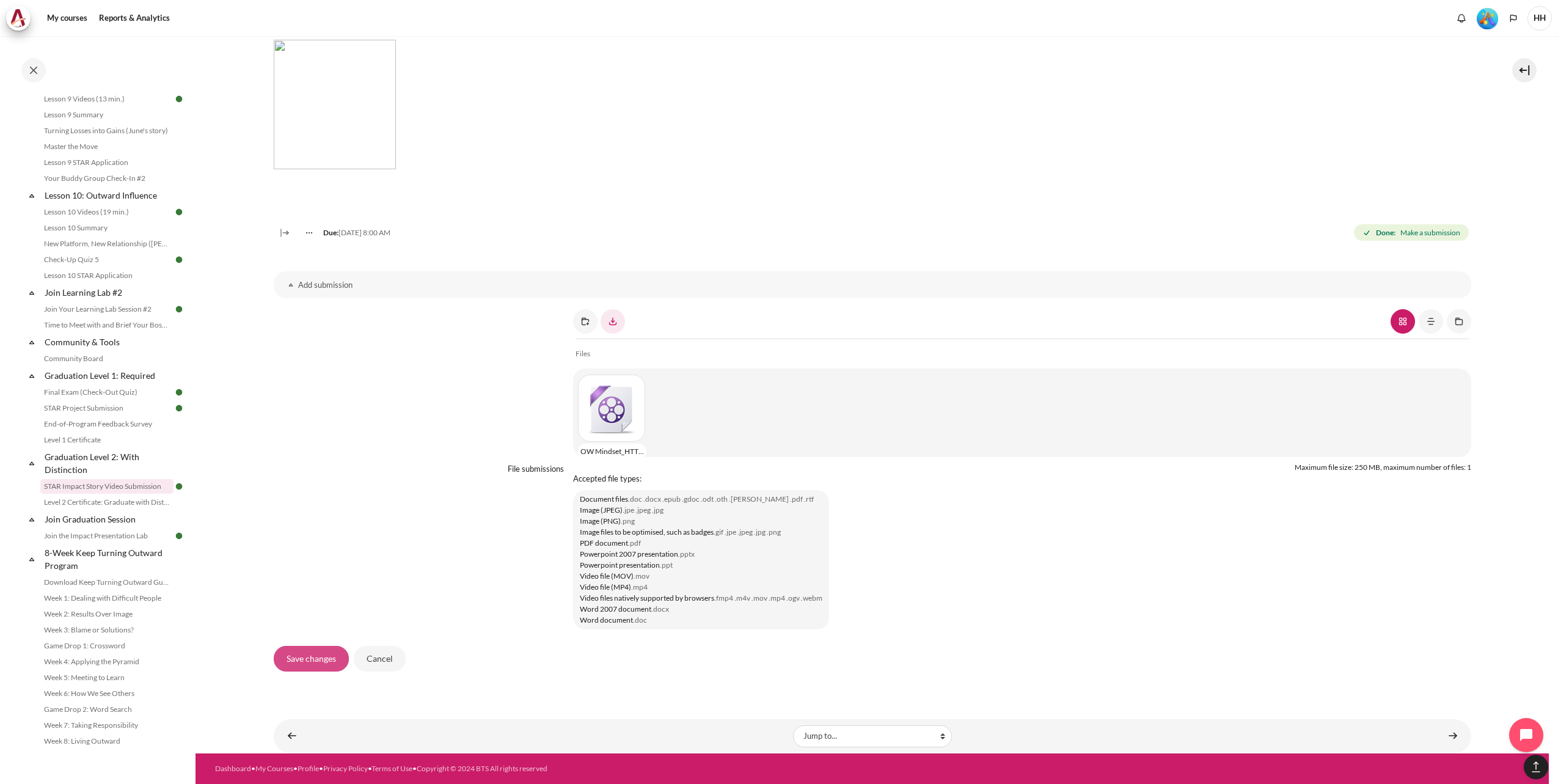
click at [298, 655] on input "Save changes" at bounding box center [311, 659] width 76 height 26
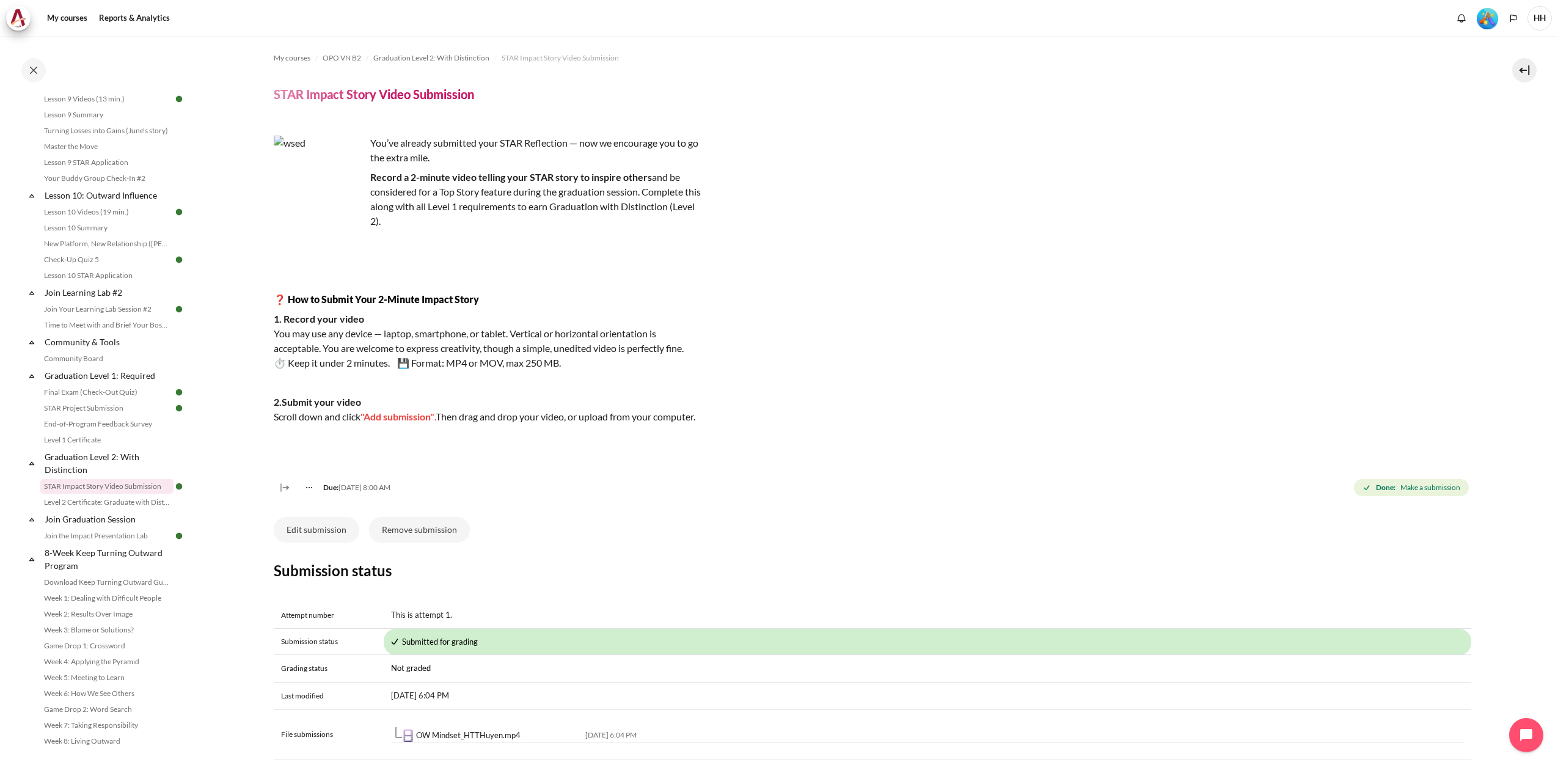
scroll to position [562, 0]
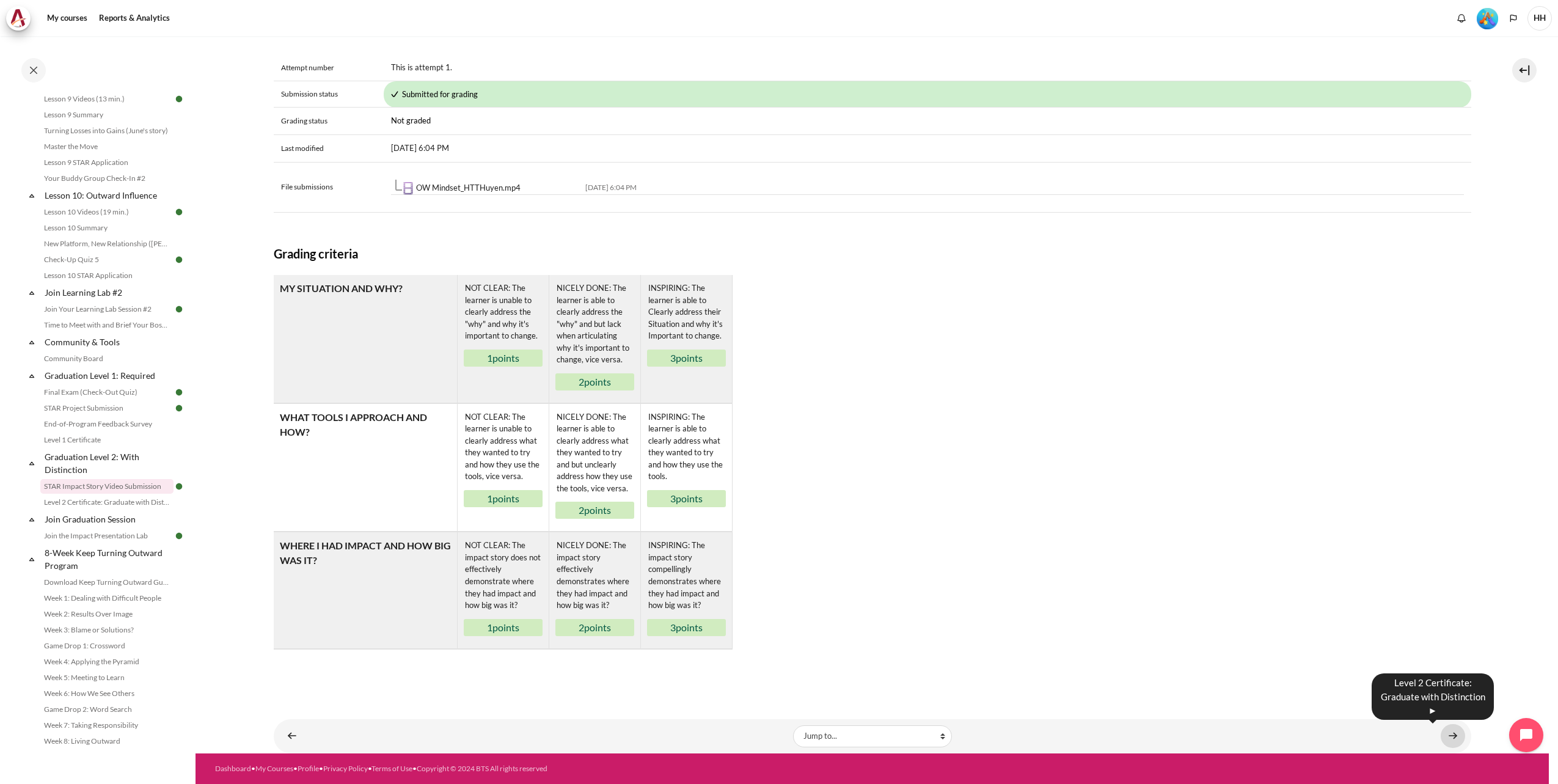
click at [1446, 736] on link "Content" at bounding box center [1453, 736] width 24 height 23
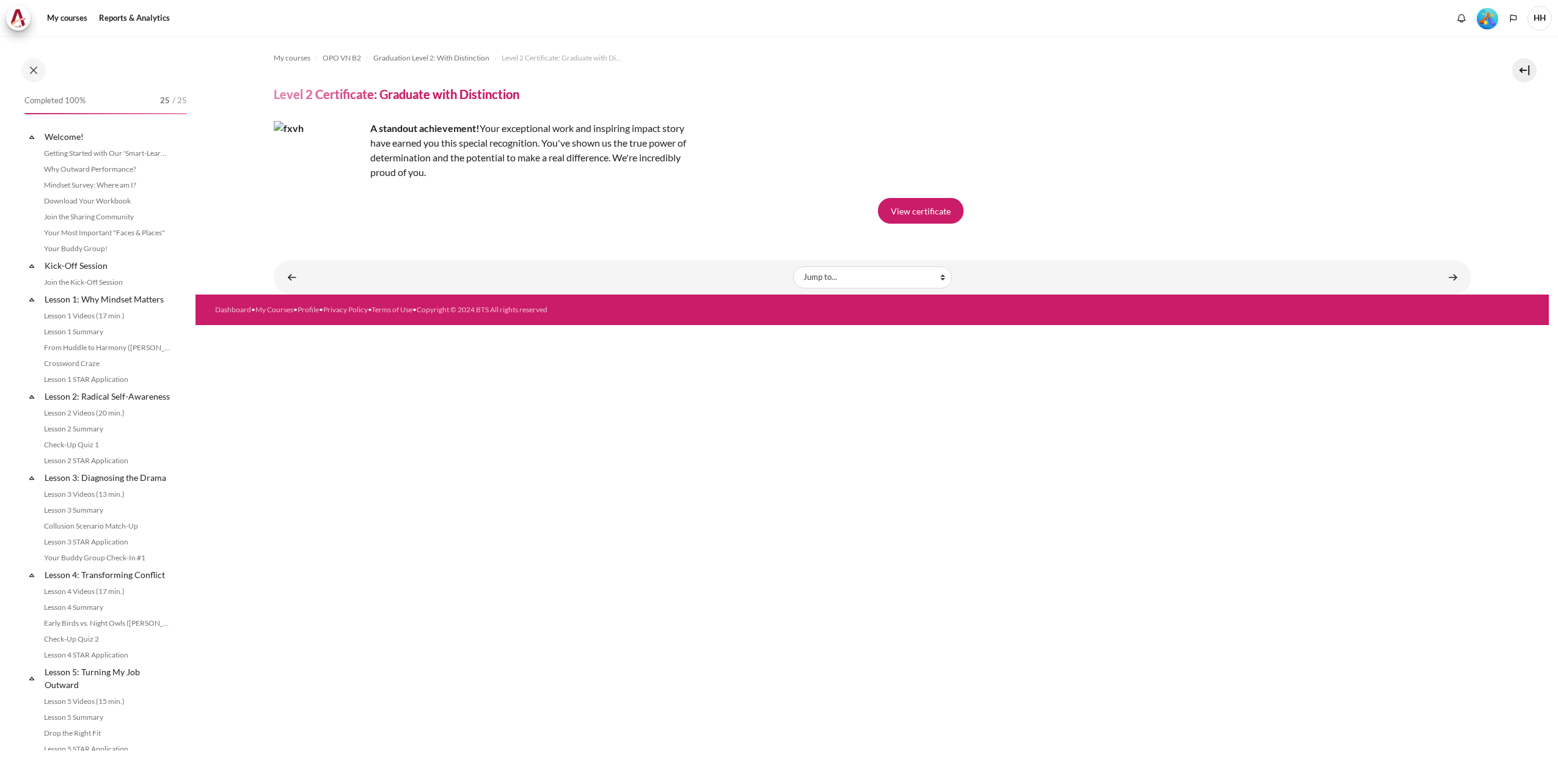
scroll to position [1092, 0]
click at [1484, 21] on img "Level #5" at bounding box center [1487, 19] width 21 height 21
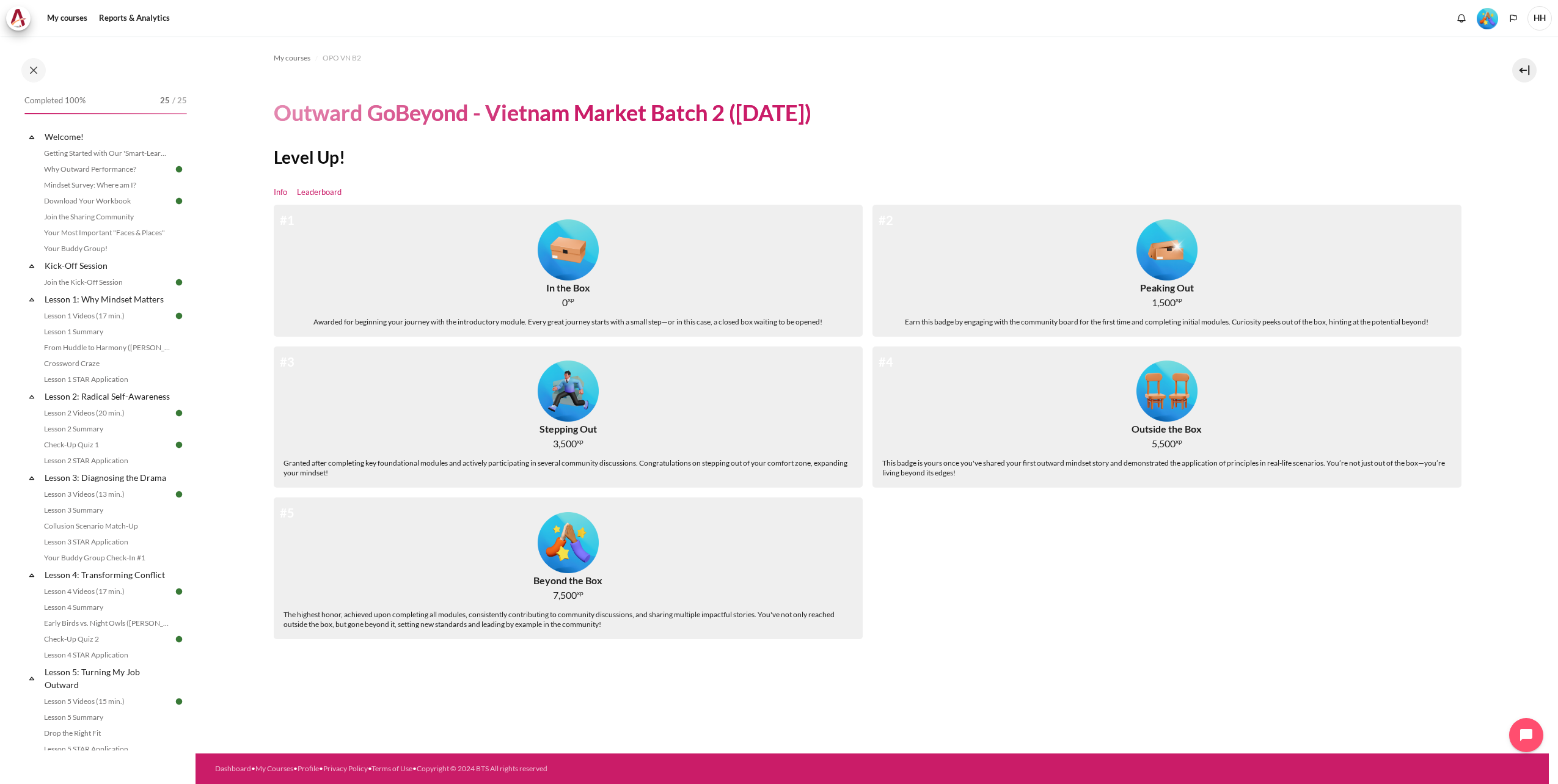
click at [325, 190] on link "Leaderboard" at bounding box center [319, 192] width 45 height 12
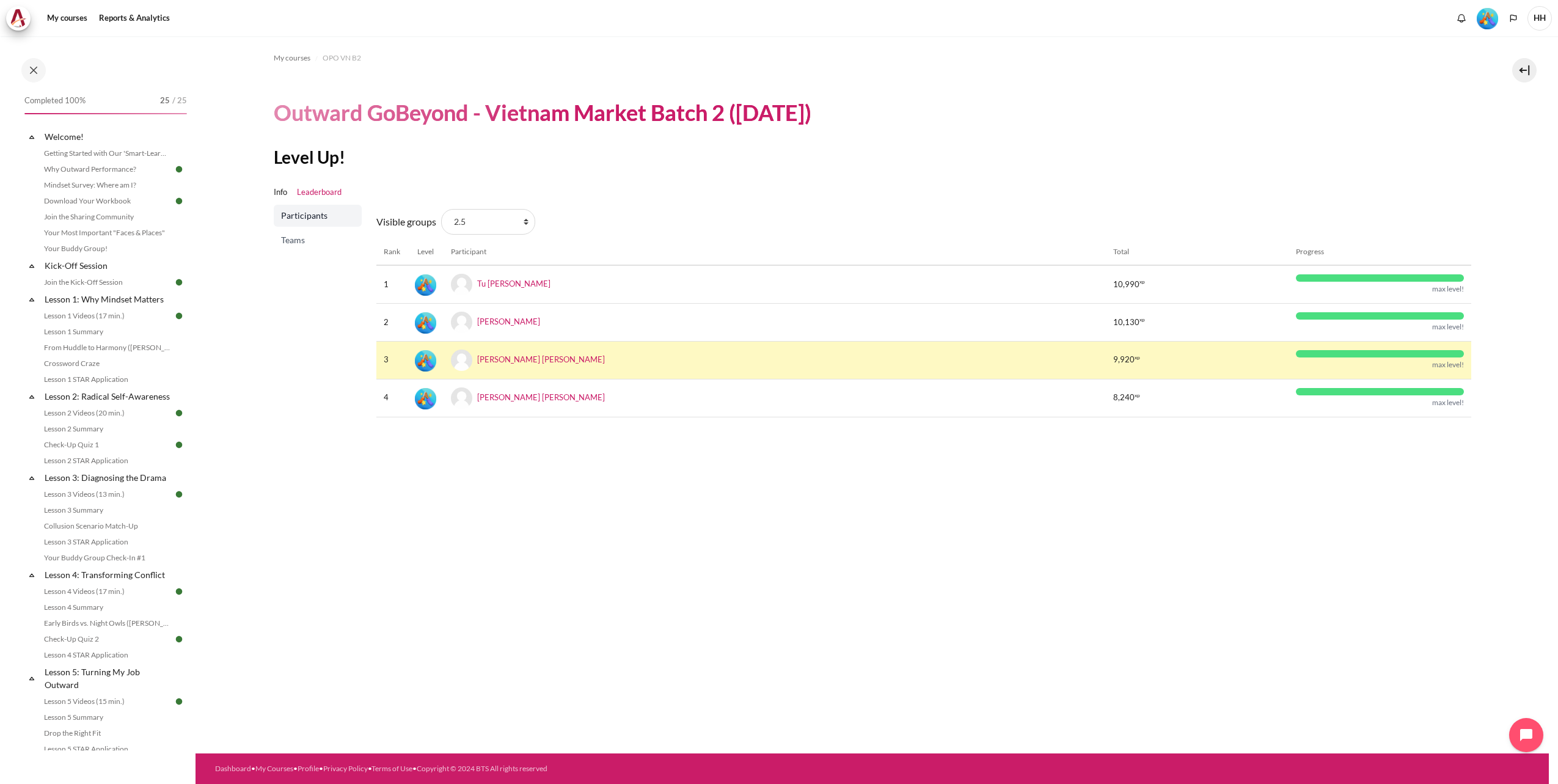
click at [289, 237] on span "Teams" at bounding box center [319, 240] width 76 height 12
